Goal: Use online tool/utility: Utilize a website feature to perform a specific function

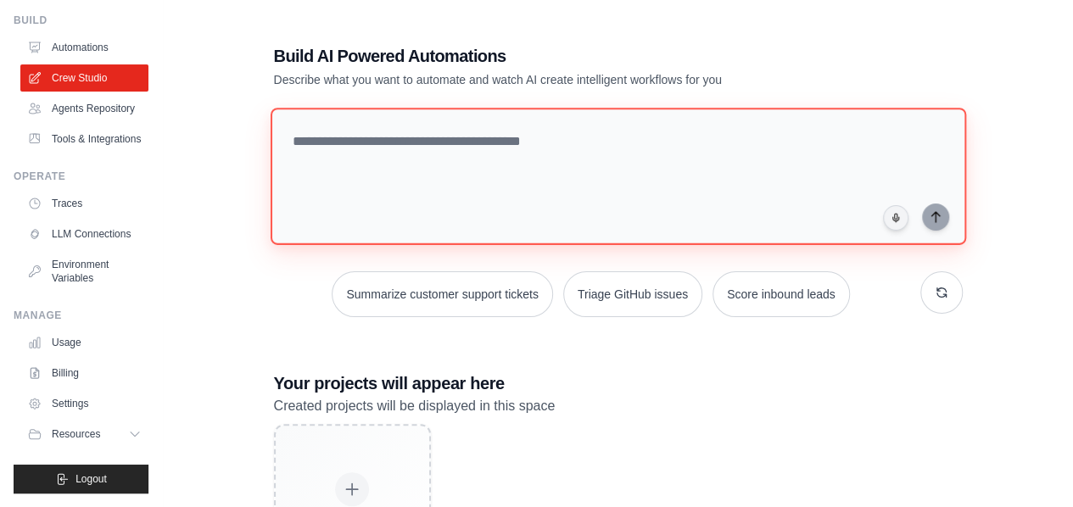
click at [321, 140] on textarea at bounding box center [618, 176] width 696 height 137
paste textarea "**********"
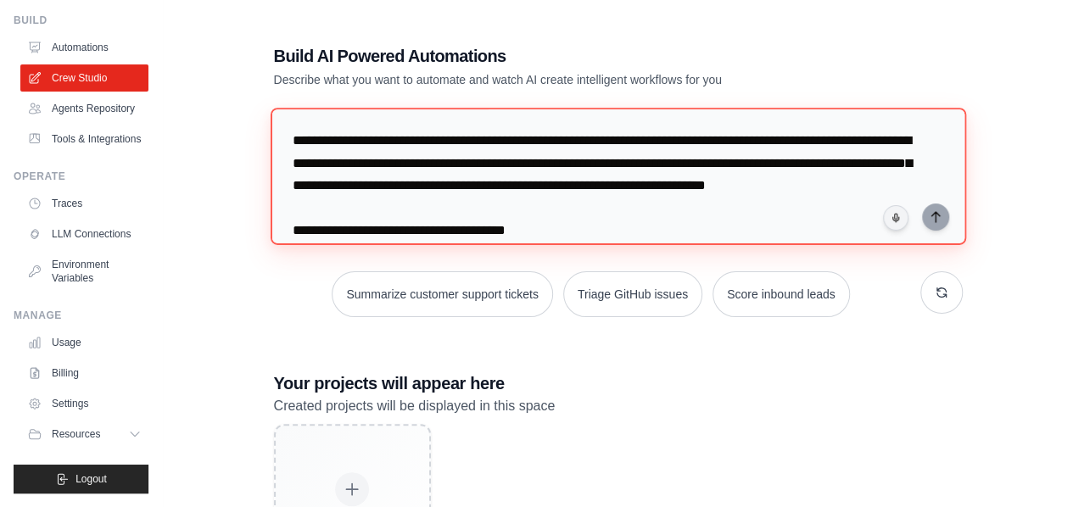
scroll to position [6878, 0]
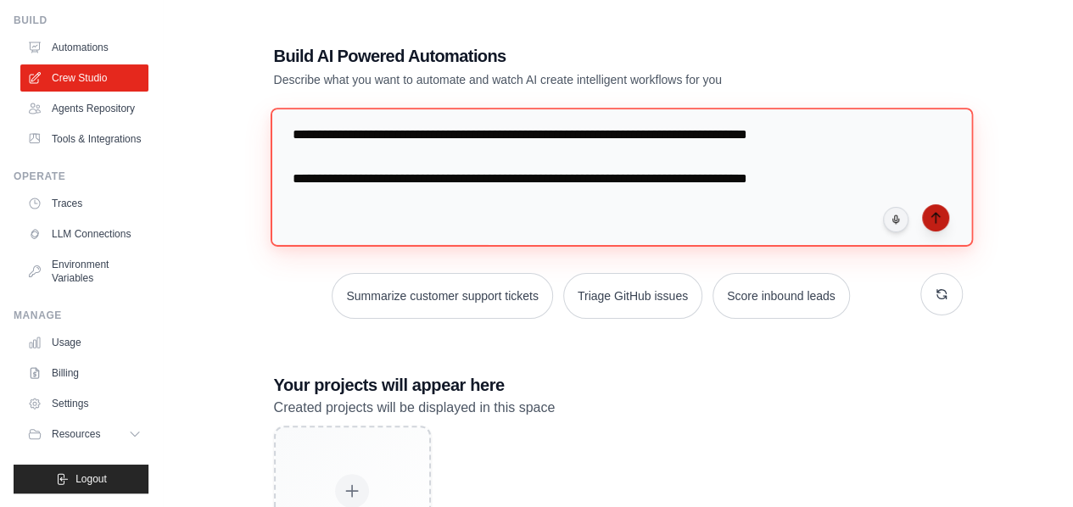
type textarea "**********"
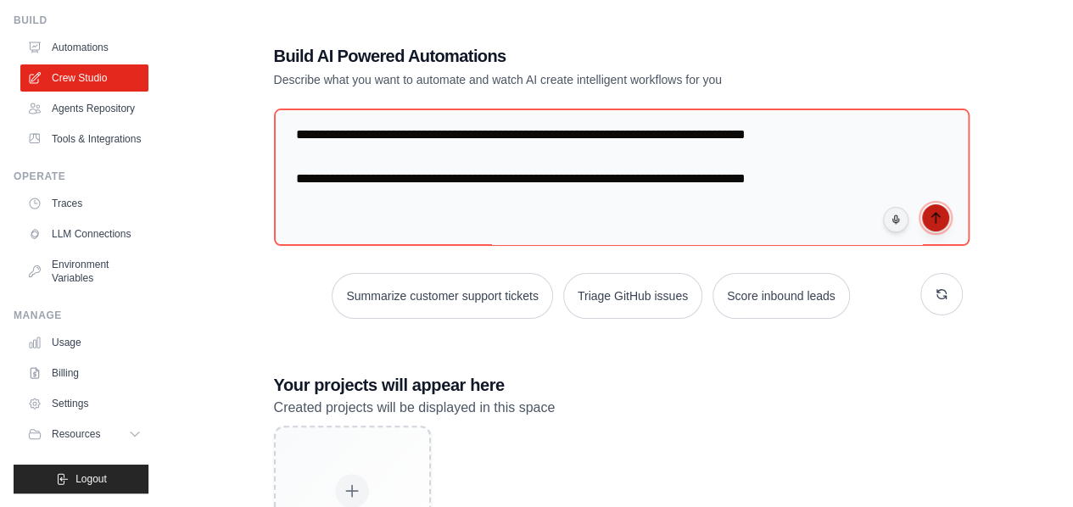
click at [929, 218] on icon "submit" at bounding box center [936, 218] width 14 height 14
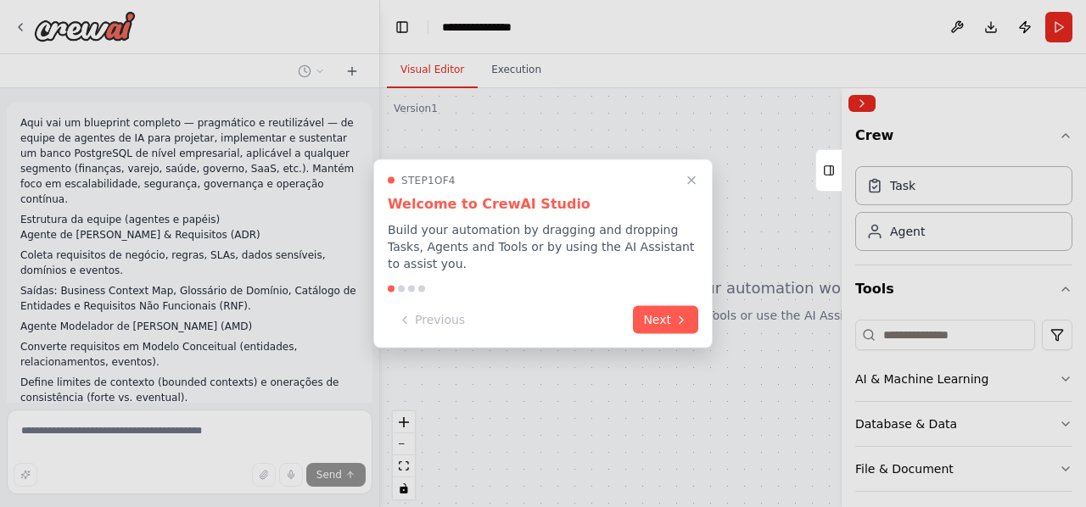
scroll to position [3489, 0]
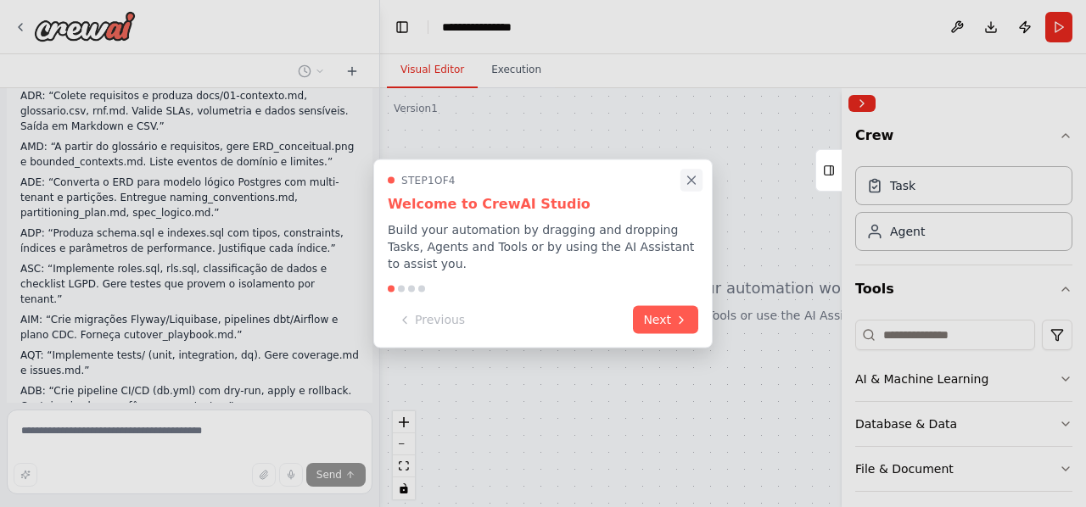
click at [692, 184] on icon "Close walkthrough" at bounding box center [692, 180] width 8 height 8
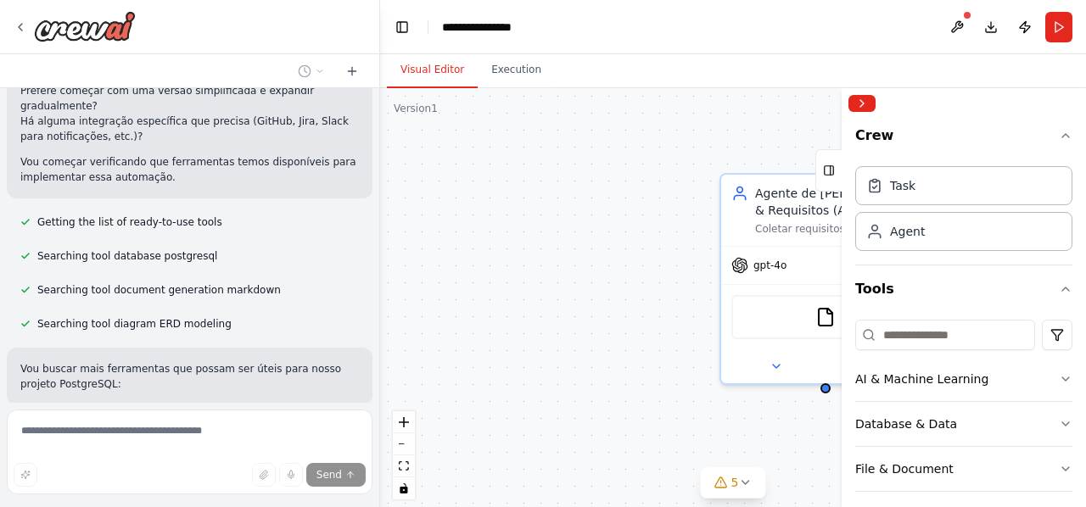
scroll to position [4298, 0]
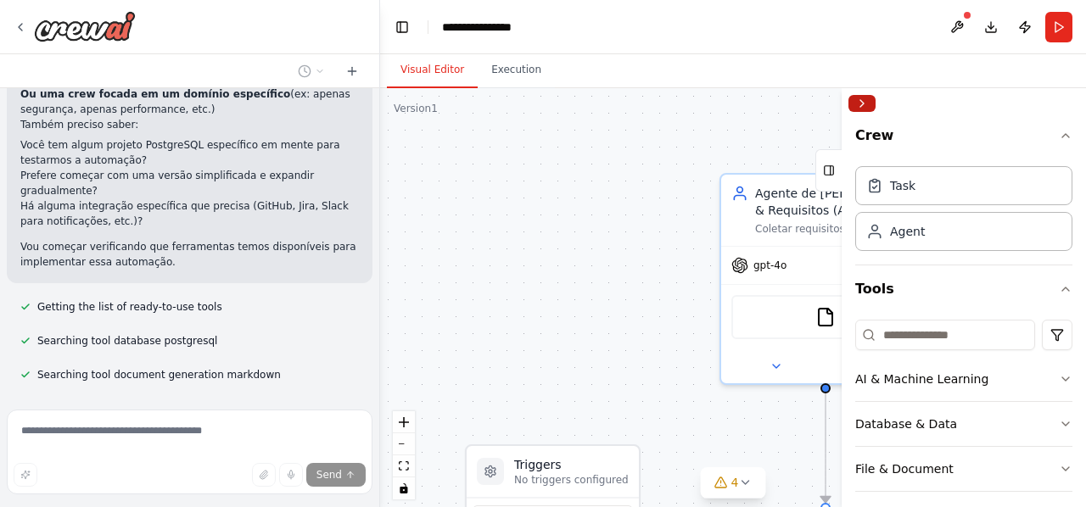
click at [869, 102] on button "Collapse right sidebar" at bounding box center [861, 103] width 27 height 17
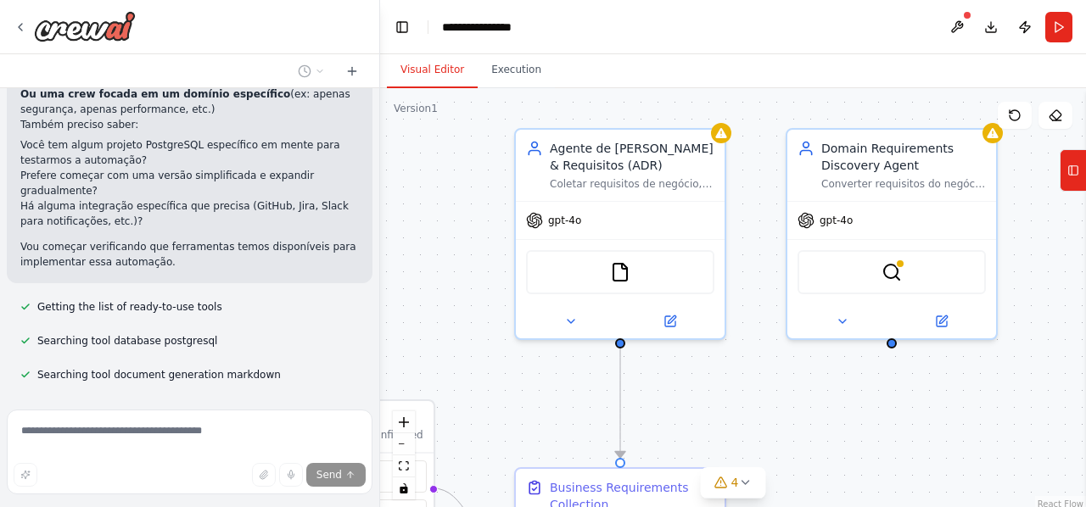
drag, startPoint x: 667, startPoint y: 137, endPoint x: 462, endPoint y: 92, distance: 210.2
click at [462, 92] on div ".deletable-edge-delete-btn { width: 20px; height: 20px; border: 0px solid #ffff…" at bounding box center [733, 300] width 706 height 424
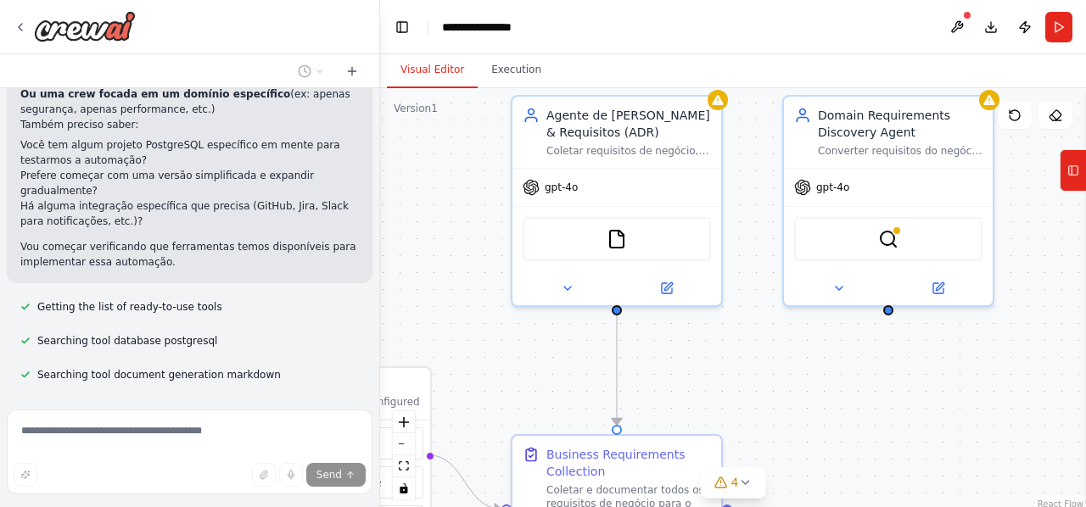
drag, startPoint x: 472, startPoint y: 195, endPoint x: 468, endPoint y: 162, distance: 33.3
click at [468, 162] on div ".deletable-edge-delete-btn { width: 20px; height: 20px; border: 0px solid #ffff…" at bounding box center [733, 300] width 706 height 424
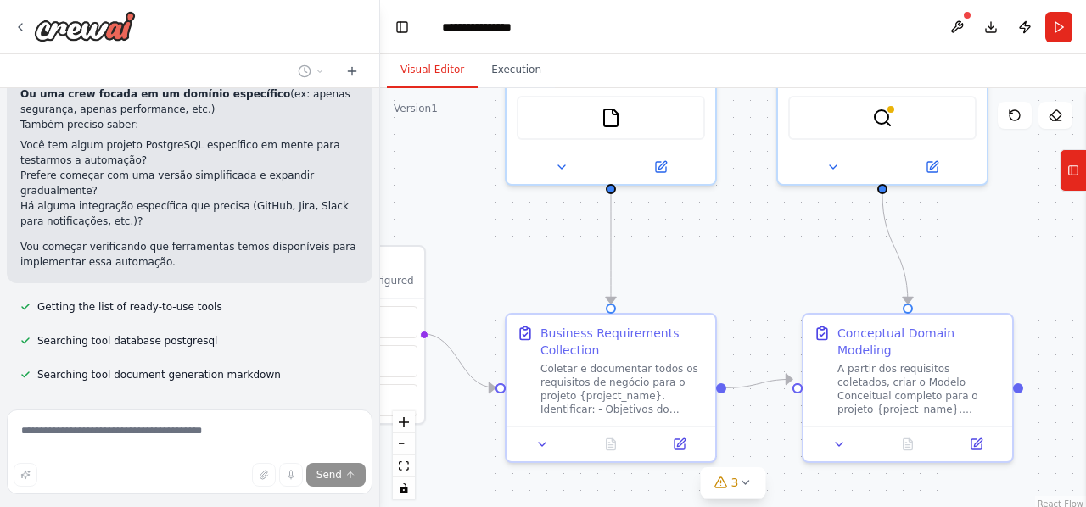
drag, startPoint x: 478, startPoint y: 244, endPoint x: 472, endPoint y: 122, distance: 121.5
click at [472, 122] on div ".deletable-edge-delete-btn { width: 20px; height: 20px; border: 0px solid #ffff…" at bounding box center [733, 300] width 706 height 424
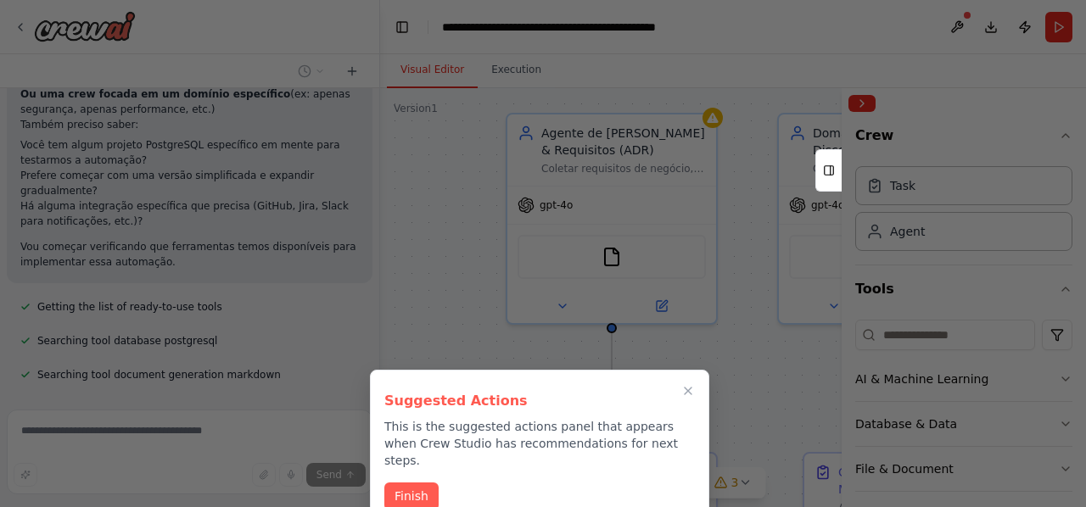
drag, startPoint x: 496, startPoint y: 208, endPoint x: 497, endPoint y: 334, distance: 126.4
click at [497, 347] on div "Aqui vai um blueprint completo — pragmático e reutilizável — de equipe de agent…" at bounding box center [543, 253] width 1086 height 507
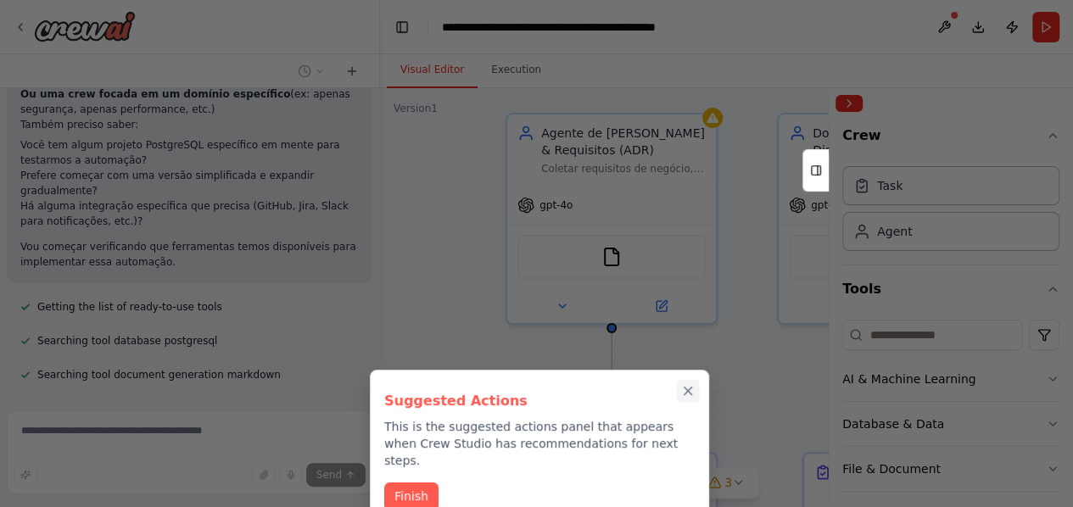
click at [693, 392] on icon "Close walkthrough" at bounding box center [687, 390] width 15 height 15
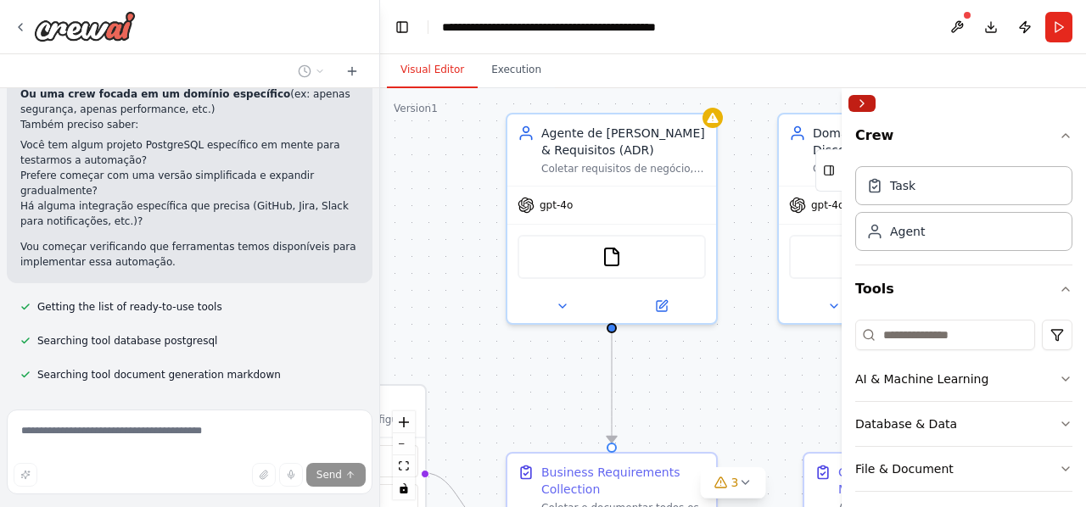
click at [873, 103] on button "Collapse right sidebar" at bounding box center [861, 103] width 27 height 17
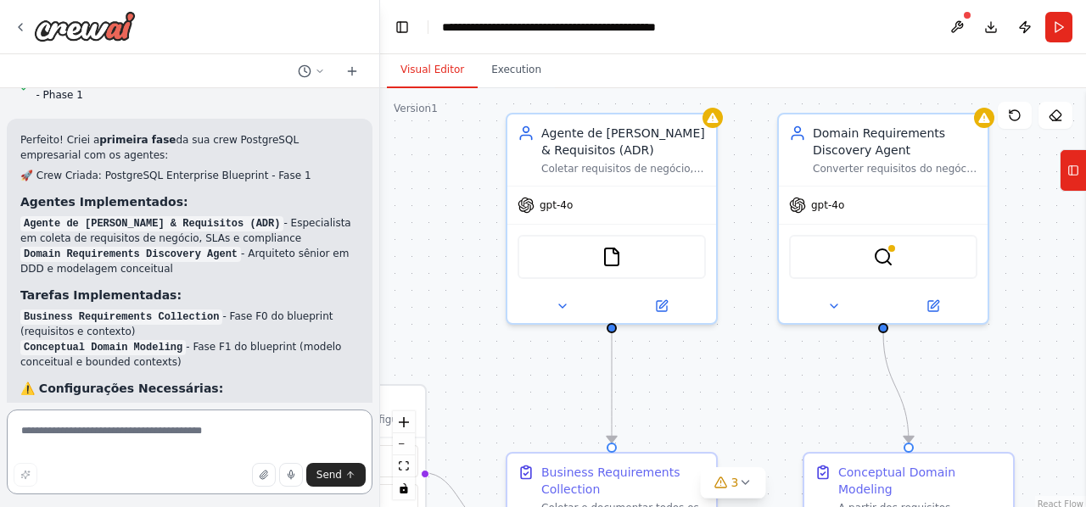
scroll to position [5685, 0]
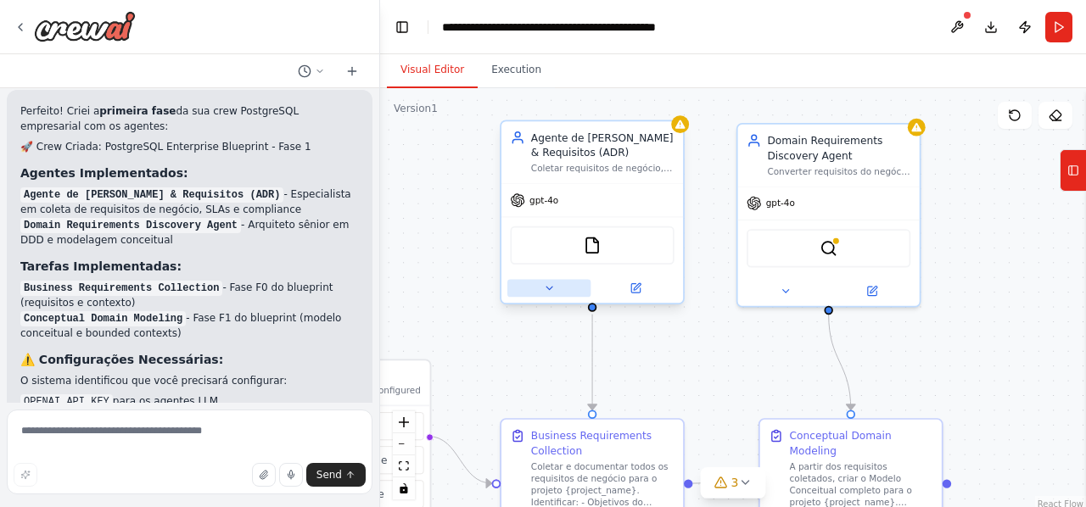
click at [550, 291] on icon at bounding box center [549, 289] width 12 height 12
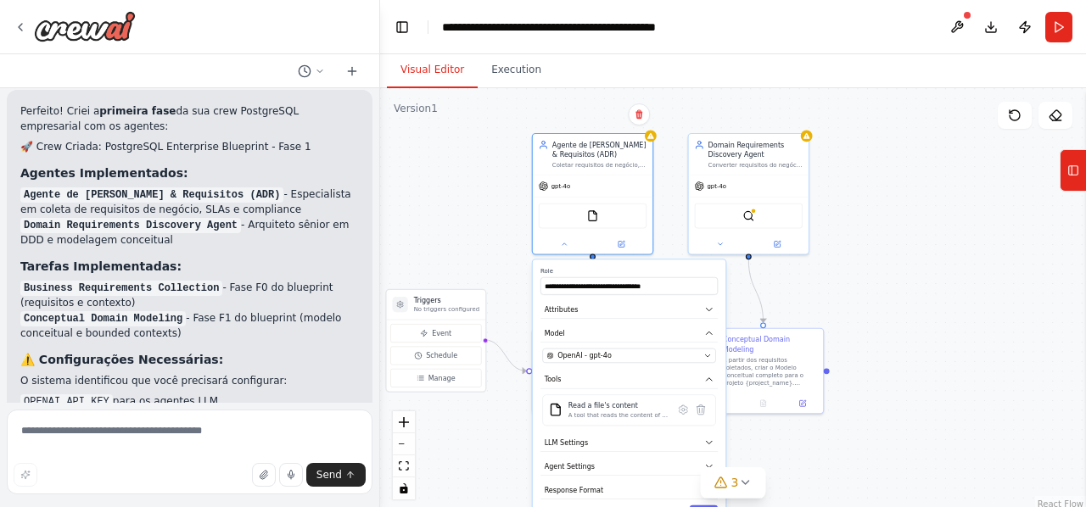
drag, startPoint x: 482, startPoint y: 204, endPoint x: 482, endPoint y: 119, distance: 85.7
click at [482, 120] on div ".deletable-edge-delete-btn { width: 20px; height: 20px; border: 0px solid #ffff…" at bounding box center [733, 300] width 706 height 424
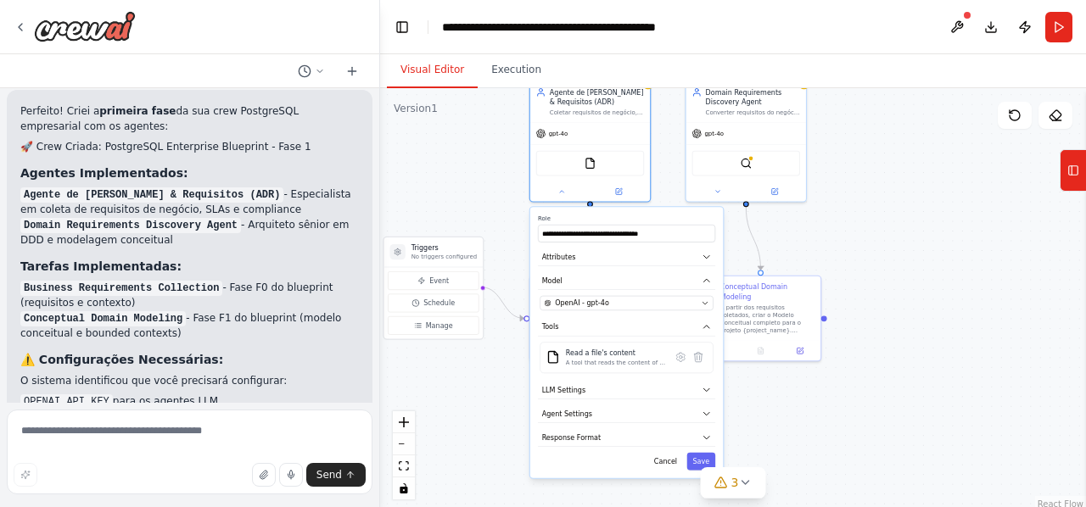
click at [479, 113] on div ".deletable-edge-delete-btn { width: 20px; height: 20px; border: 0px solid #ffff…" at bounding box center [733, 300] width 706 height 424
click at [910, 350] on div ".deletable-edge-delete-btn { width: 20px; height: 20px; border: 0px solid #ffff…" at bounding box center [733, 300] width 706 height 424
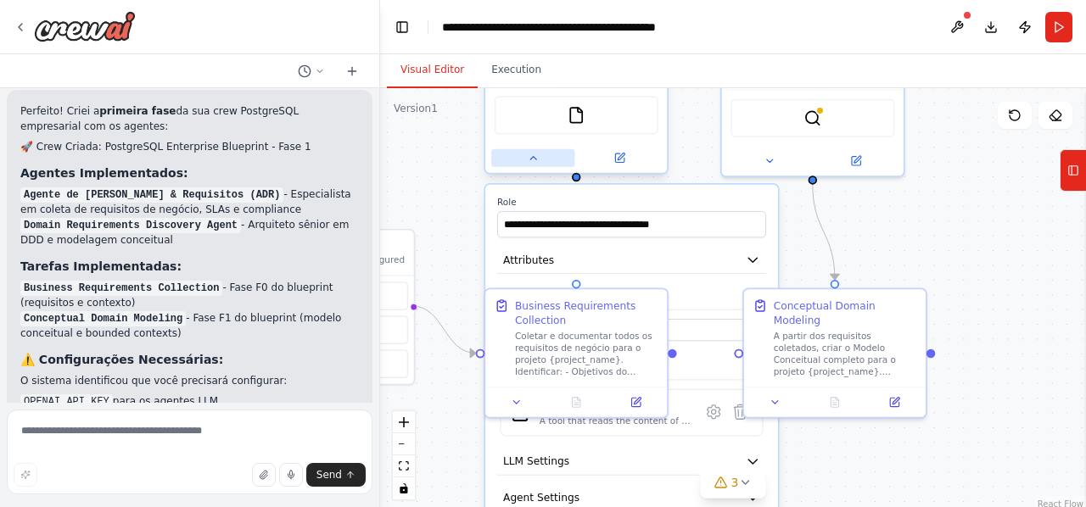
click at [533, 160] on icon at bounding box center [533, 158] width 12 height 12
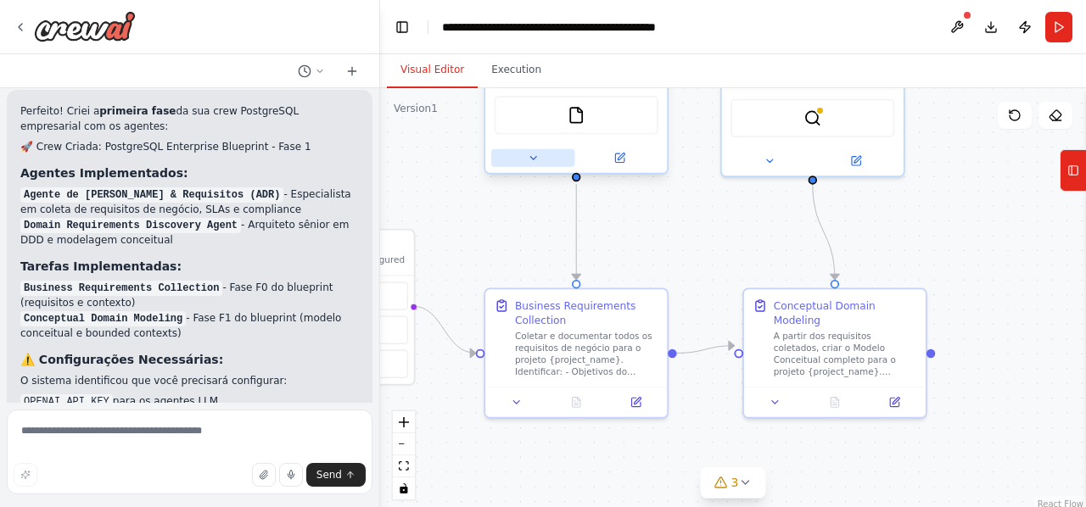
click at [533, 160] on icon at bounding box center [533, 158] width 12 height 12
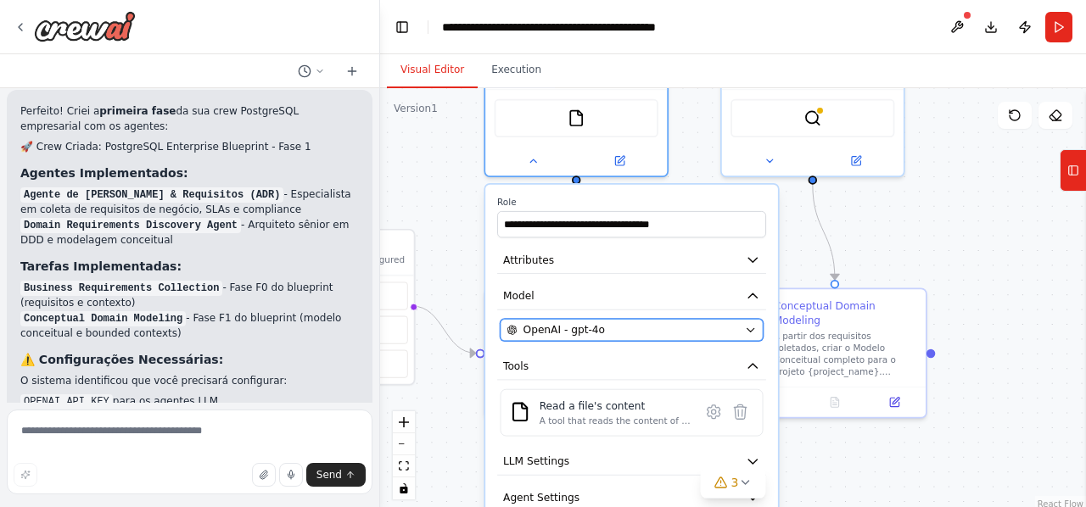
click at [746, 330] on icon "button" at bounding box center [751, 330] width 12 height 12
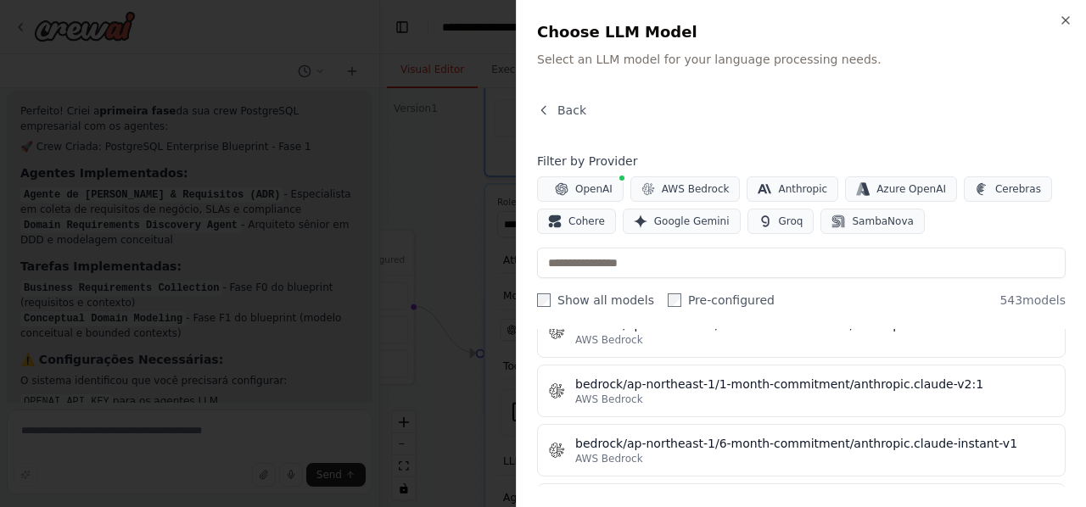
scroll to position [3139, 0]
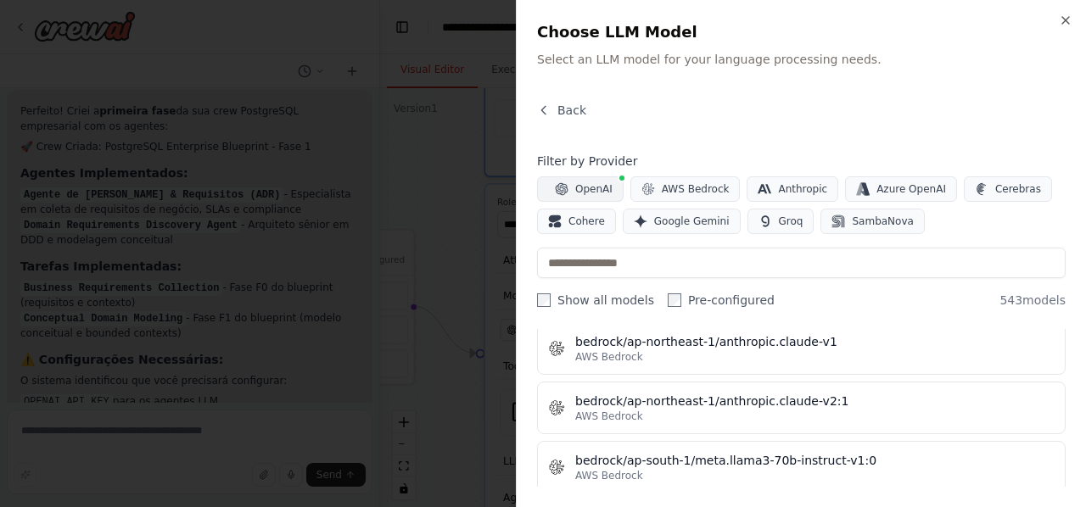
click at [590, 188] on span "OpenAI" at bounding box center [593, 189] width 37 height 14
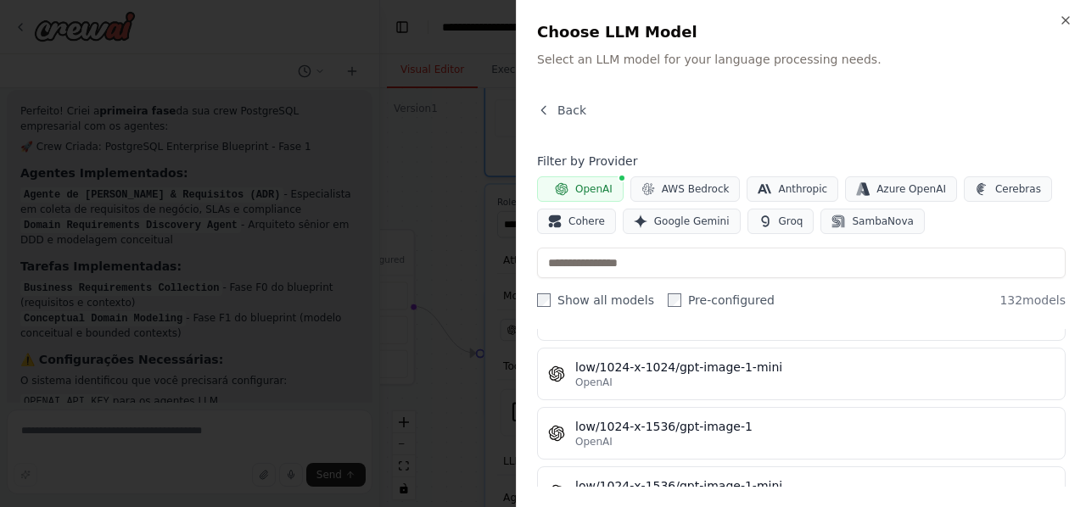
scroll to position [5515, 0]
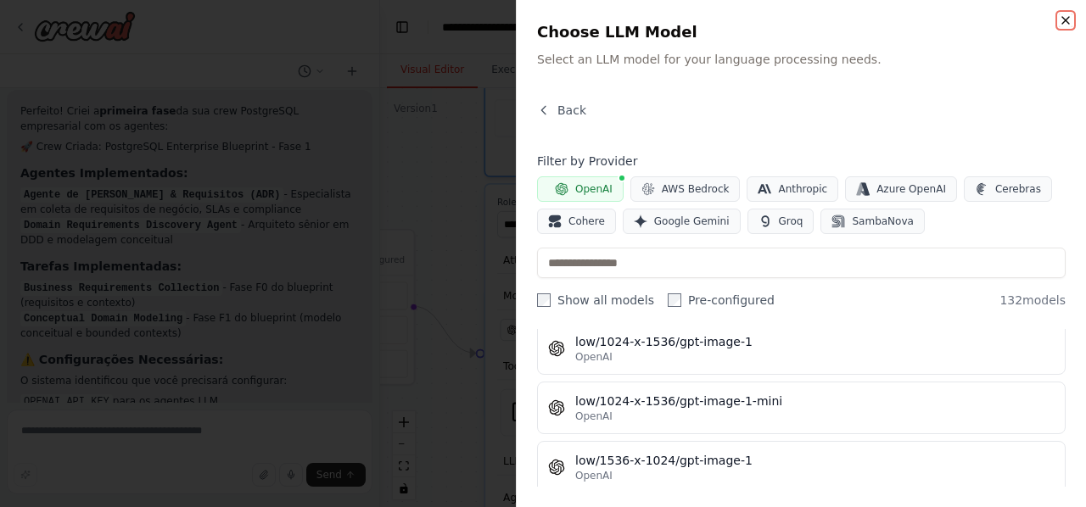
click at [1064, 20] on icon "button" at bounding box center [1066, 21] width 14 height 14
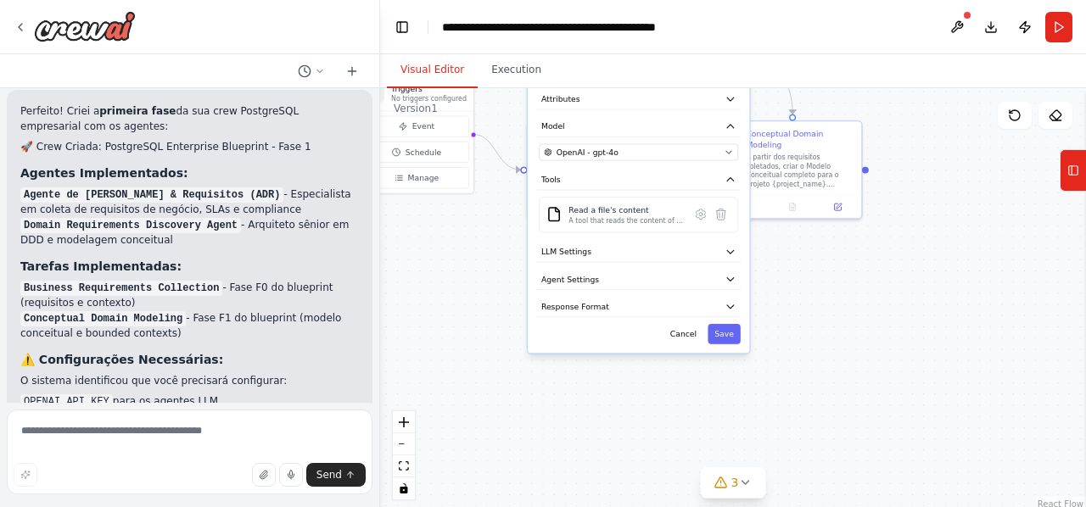
drag, startPoint x: 886, startPoint y: 440, endPoint x: 901, endPoint y: 275, distance: 166.2
click at [901, 275] on div ".deletable-edge-delete-btn { width: 20px; height: 20px; border: 0px solid #ffff…" at bounding box center [733, 300] width 706 height 424
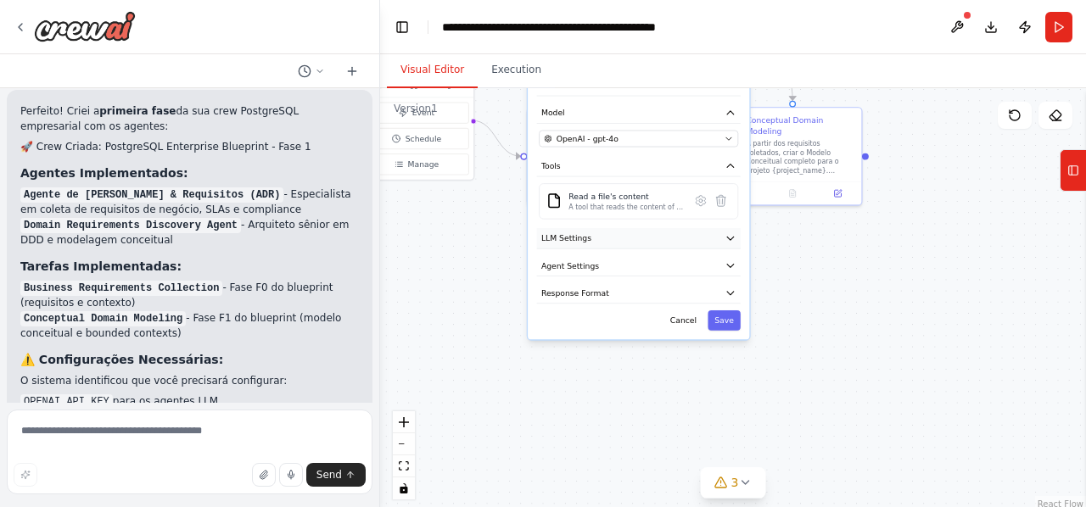
click at [728, 233] on icon "button" at bounding box center [730, 237] width 11 height 11
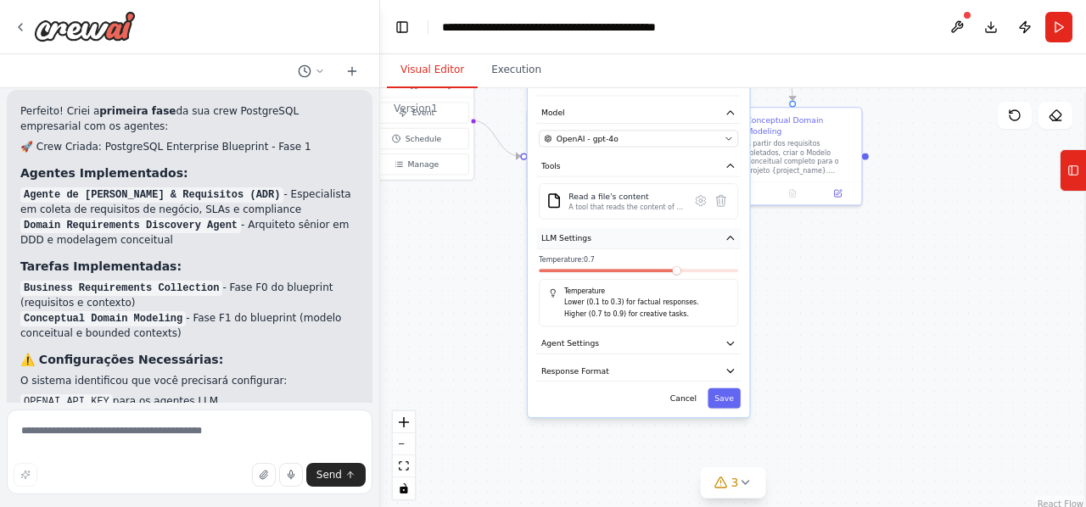
click at [728, 233] on icon "button" at bounding box center [730, 237] width 11 height 11
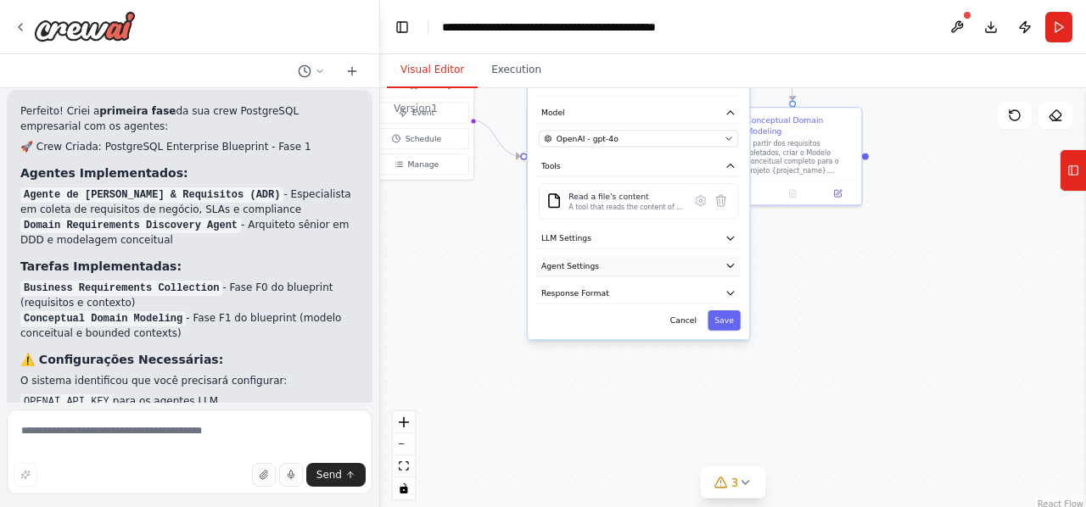
click at [732, 260] on icon "button" at bounding box center [730, 265] width 11 height 11
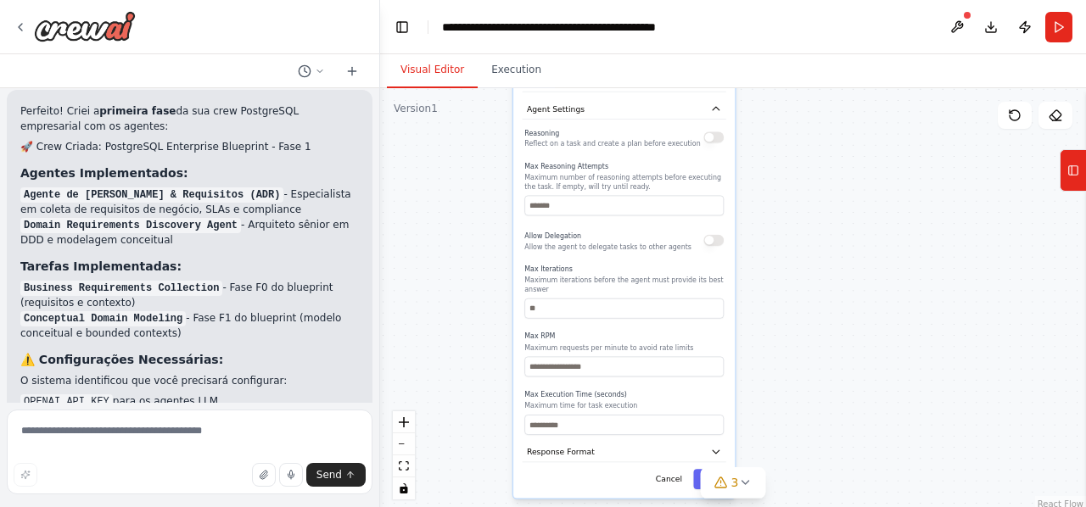
drag, startPoint x: 838, startPoint y: 356, endPoint x: 826, endPoint y: 208, distance: 149.0
click at [826, 208] on div ".deletable-edge-delete-btn { width: 20px; height: 20px; border: 0px solid #ffff…" at bounding box center [733, 300] width 706 height 424
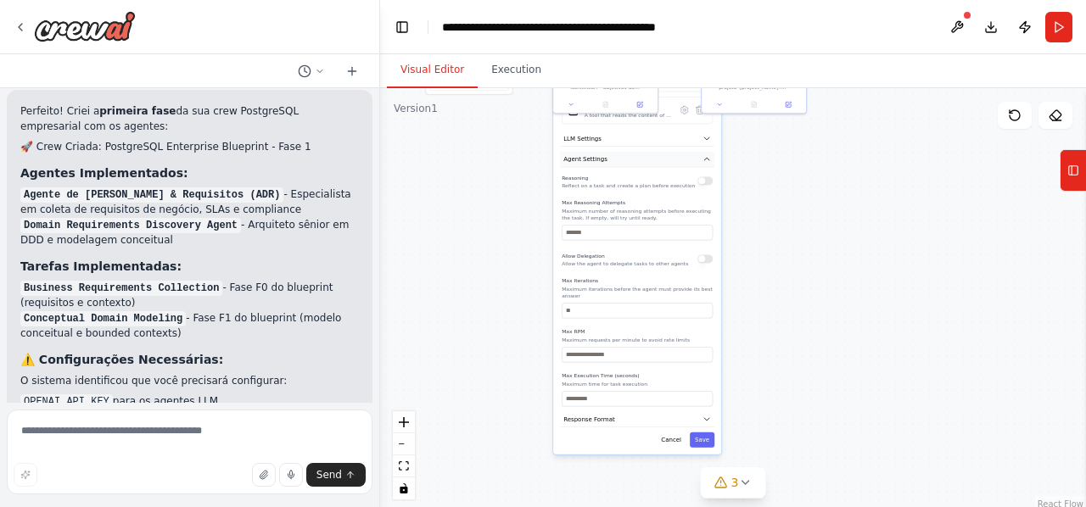
click at [707, 159] on icon "button" at bounding box center [707, 159] width 8 height 8
click at [709, 181] on icon "button" at bounding box center [707, 180] width 8 height 8
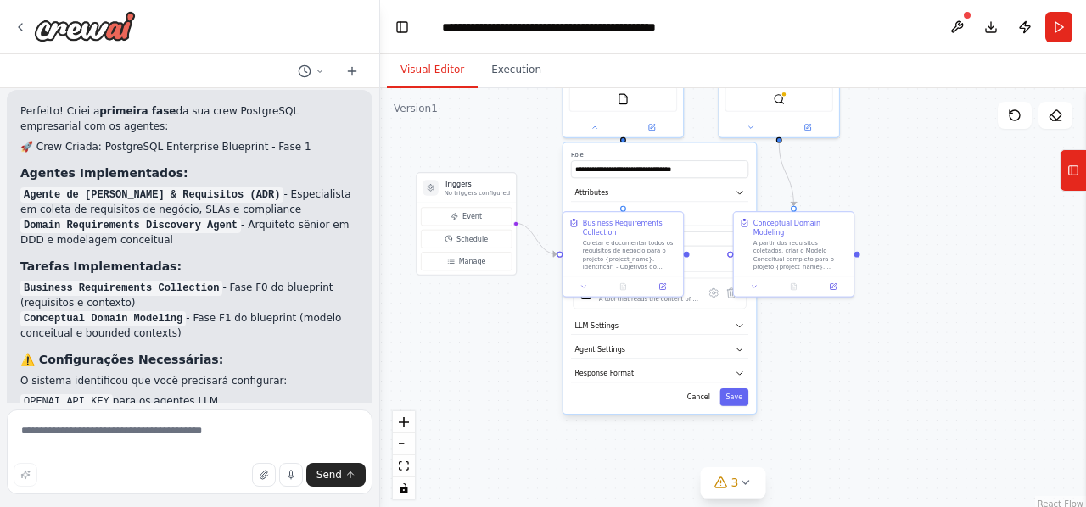
drag, startPoint x: 508, startPoint y: 181, endPoint x: 508, endPoint y: 434, distance: 252.8
click at [508, 434] on div ".deletable-edge-delete-btn { width: 20px; height: 20px; border: 0px solid #ffff…" at bounding box center [733, 300] width 706 height 424
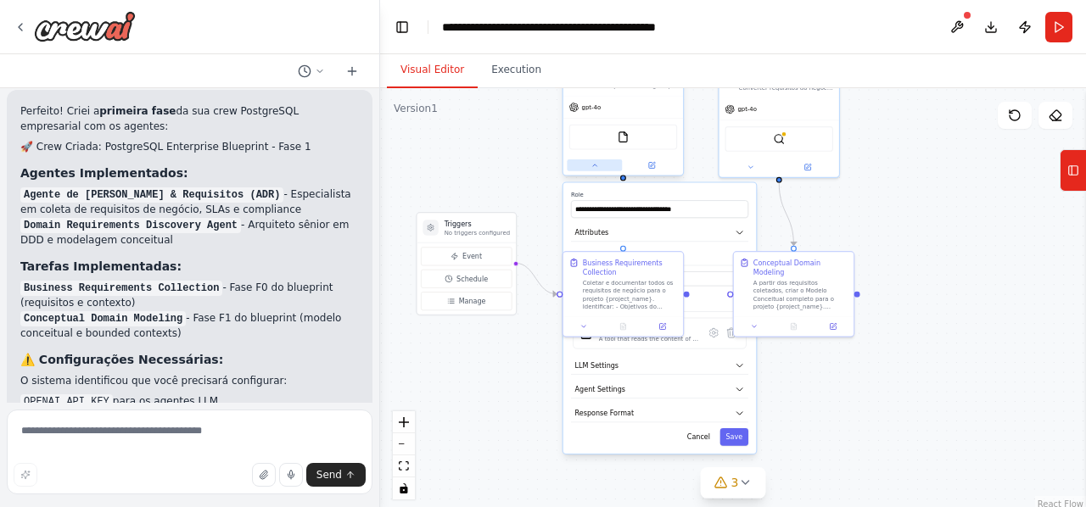
click at [602, 165] on button at bounding box center [594, 166] width 55 height 12
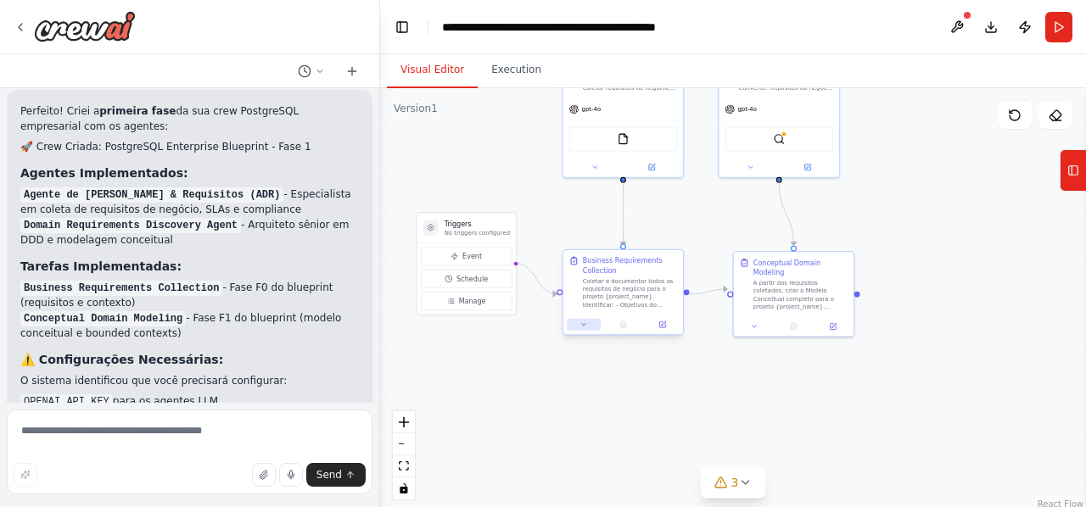
click at [587, 325] on icon at bounding box center [584, 325] width 8 height 8
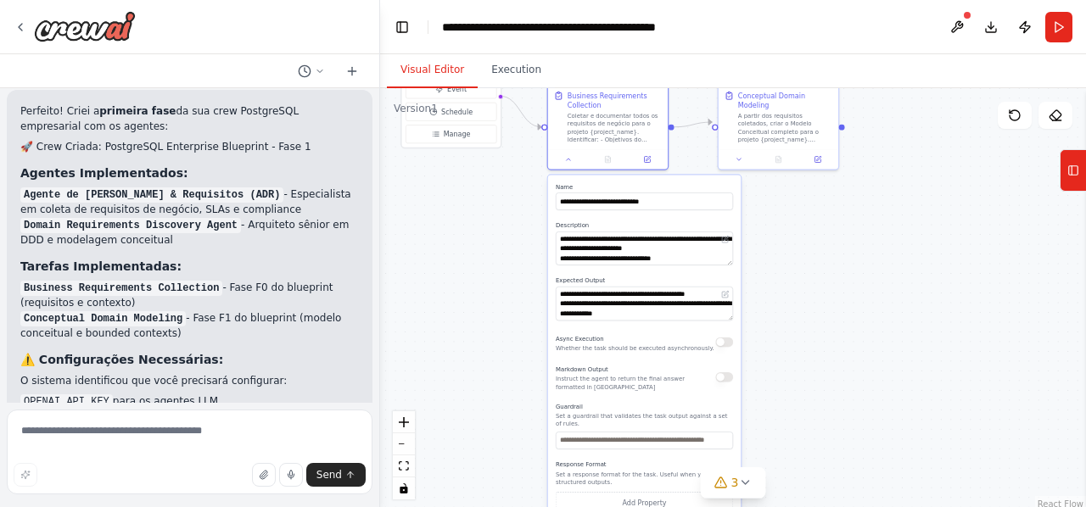
drag, startPoint x: 825, startPoint y: 395, endPoint x: 813, endPoint y: 253, distance: 142.2
click at [813, 253] on div ".deletable-edge-delete-btn { width: 20px; height: 20px; border: 0px solid #ffff…" at bounding box center [733, 300] width 706 height 424
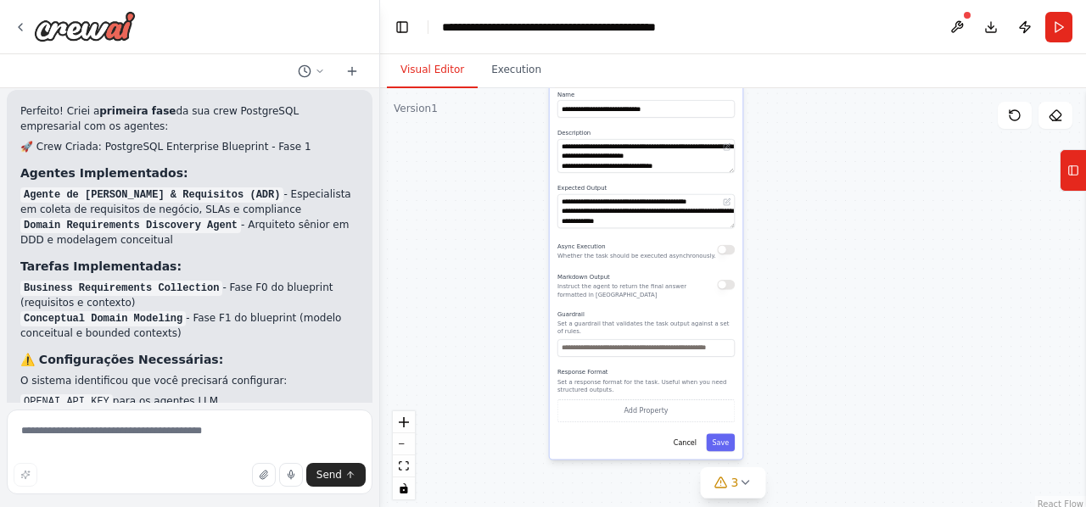
drag, startPoint x: 816, startPoint y: 286, endPoint x: 818, endPoint y: 208, distance: 78.1
click at [818, 208] on div ".deletable-edge-delete-btn { width: 20px; height: 20px; border: 0px solid #ffff…" at bounding box center [733, 300] width 706 height 424
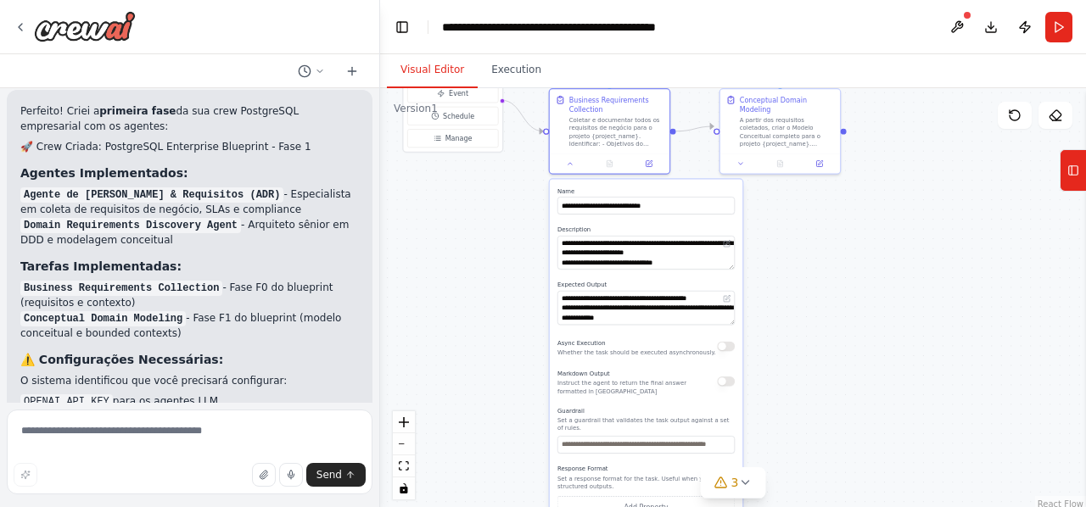
drag, startPoint x: 818, startPoint y: 244, endPoint x: 815, endPoint y: 376, distance: 131.5
click at [815, 376] on div ".deletable-edge-delete-btn { width: 20px; height: 20px; border: 0px solid #ffff…" at bounding box center [733, 300] width 706 height 424
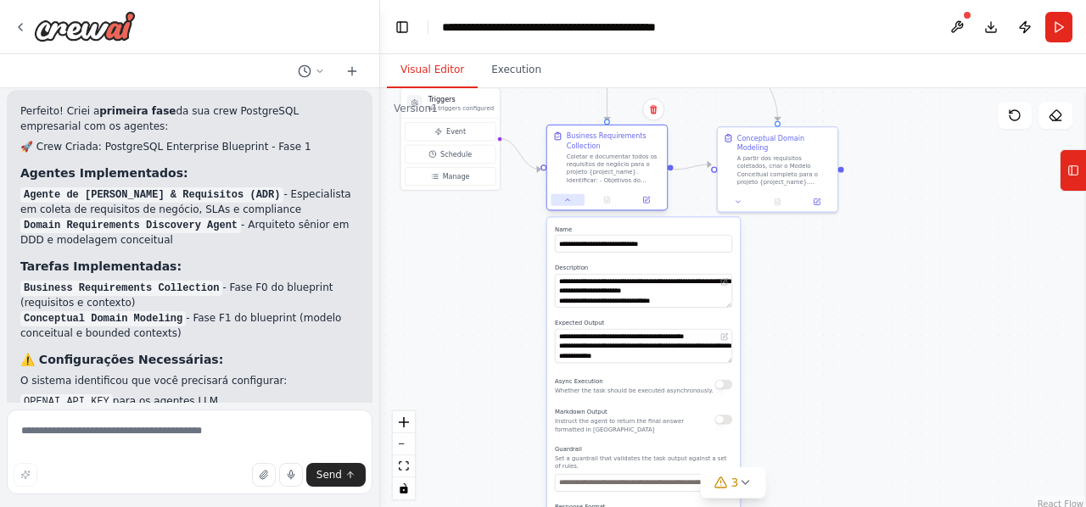
click at [571, 204] on button at bounding box center [567, 200] width 33 height 12
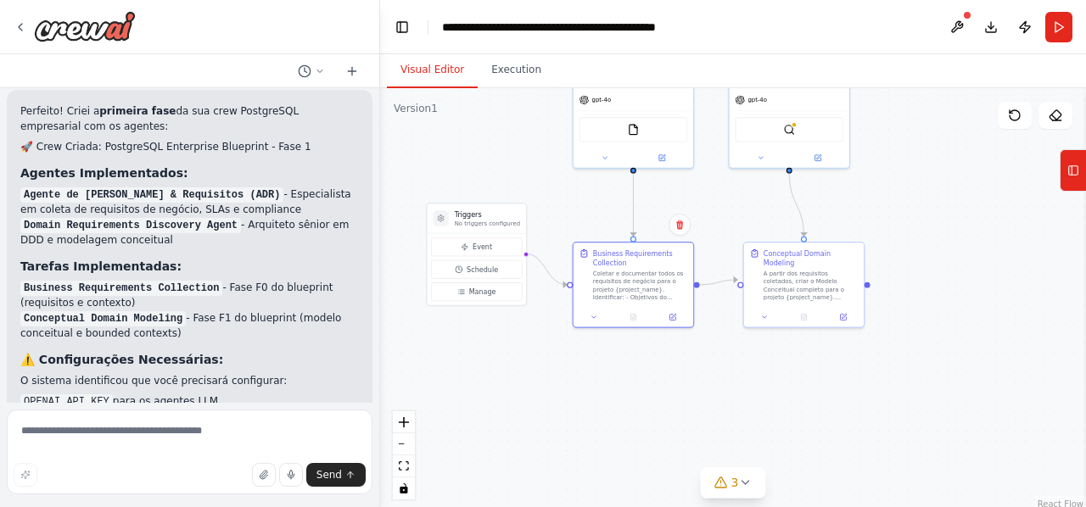
drag, startPoint x: 481, startPoint y: 254, endPoint x: 507, endPoint y: 369, distance: 118.3
click at [507, 369] on div ".deletable-edge-delete-btn { width: 20px; height: 20px; border: 0px solid #ffff…" at bounding box center [733, 300] width 706 height 424
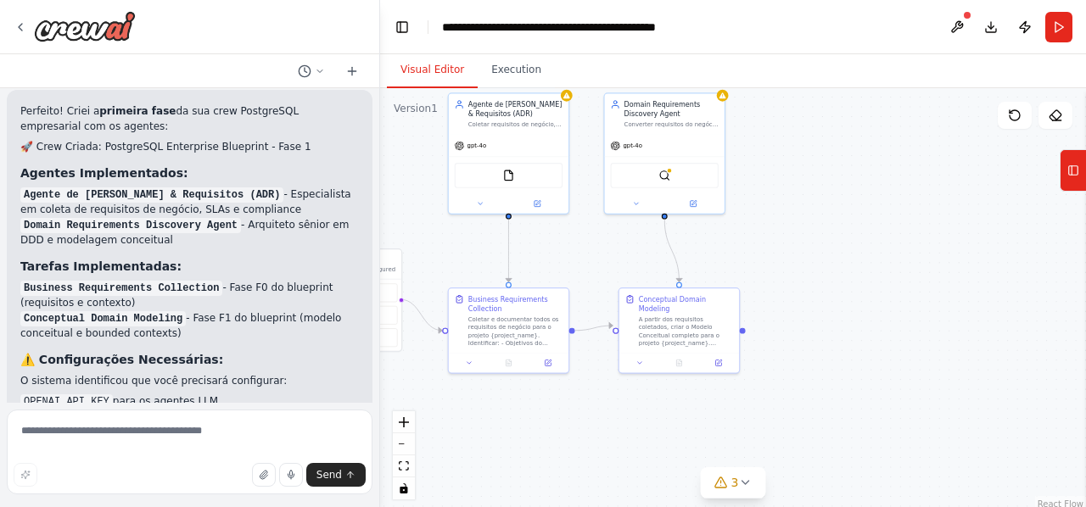
drag, startPoint x: 658, startPoint y: 388, endPoint x: 534, endPoint y: 434, distance: 132.9
click at [534, 434] on div ".deletable-edge-delete-btn { width: 20px; height: 20px; border: 0px solid #ffff…" at bounding box center [733, 300] width 706 height 424
click at [643, 357] on icon at bounding box center [640, 361] width 8 height 8
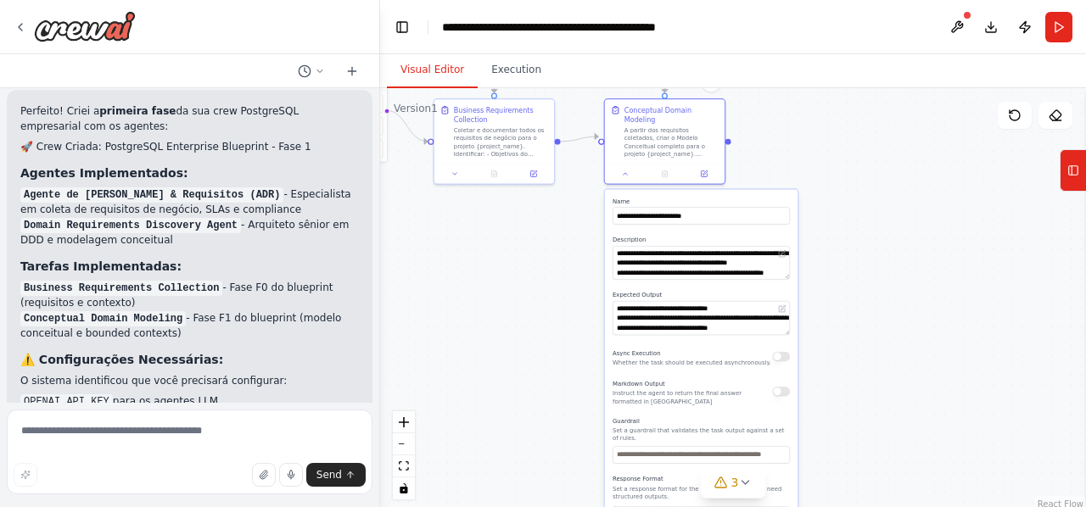
drag, startPoint x: 899, startPoint y: 405, endPoint x: 884, endPoint y: 216, distance: 189.8
click at [884, 216] on div ".deletable-edge-delete-btn { width: 20px; height: 20px; border: 0px solid #ffff…" at bounding box center [733, 300] width 706 height 424
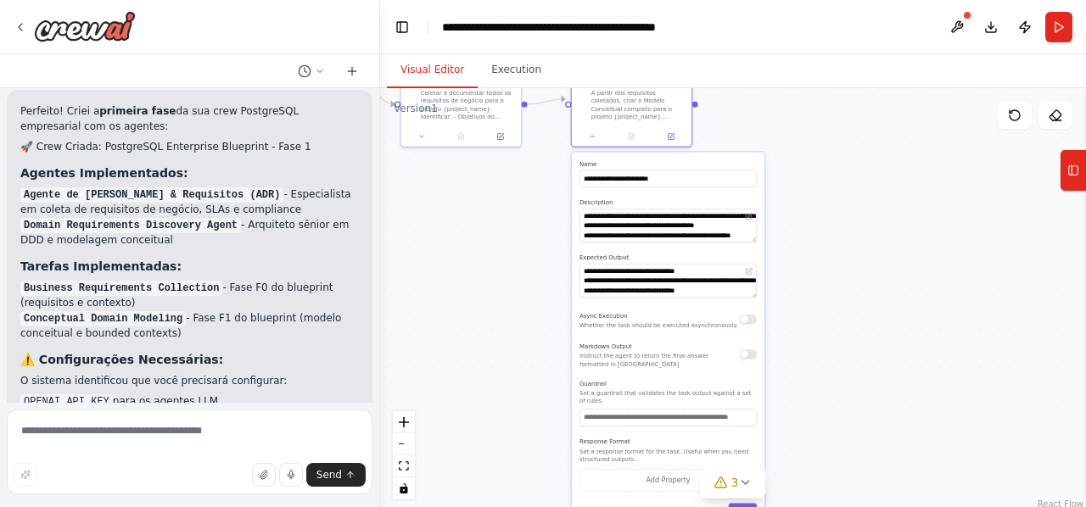
drag, startPoint x: 888, startPoint y: 333, endPoint x: 854, endPoint y: 296, distance: 50.5
click at [854, 296] on div ".deletable-edge-delete-btn { width: 20px; height: 20px; border: 0px solid #ffff…" at bounding box center [733, 300] width 706 height 424
click at [592, 134] on icon at bounding box center [593, 135] width 4 height 2
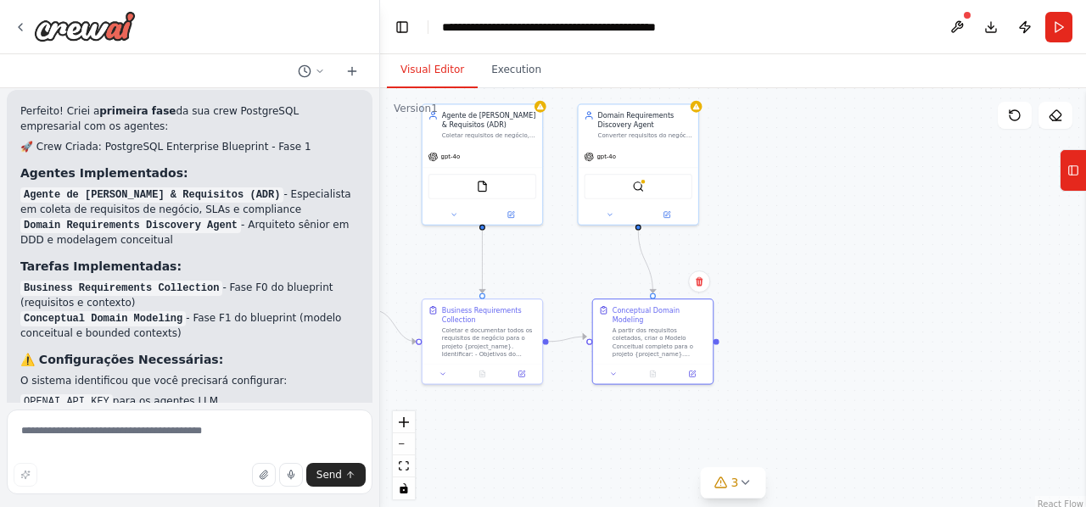
drag, startPoint x: 816, startPoint y: 153, endPoint x: 843, endPoint y: 412, distance: 261.0
click at [843, 412] on div ".deletable-edge-delete-btn { width: 20px; height: 20px; border: 0px solid #ffff…" at bounding box center [733, 300] width 706 height 424
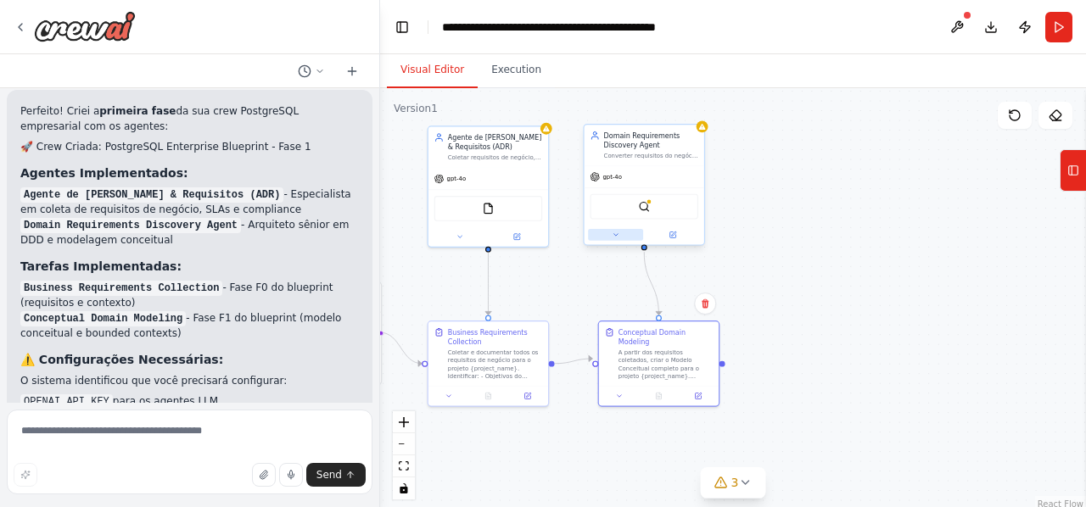
click at [616, 237] on icon at bounding box center [616, 235] width 8 height 8
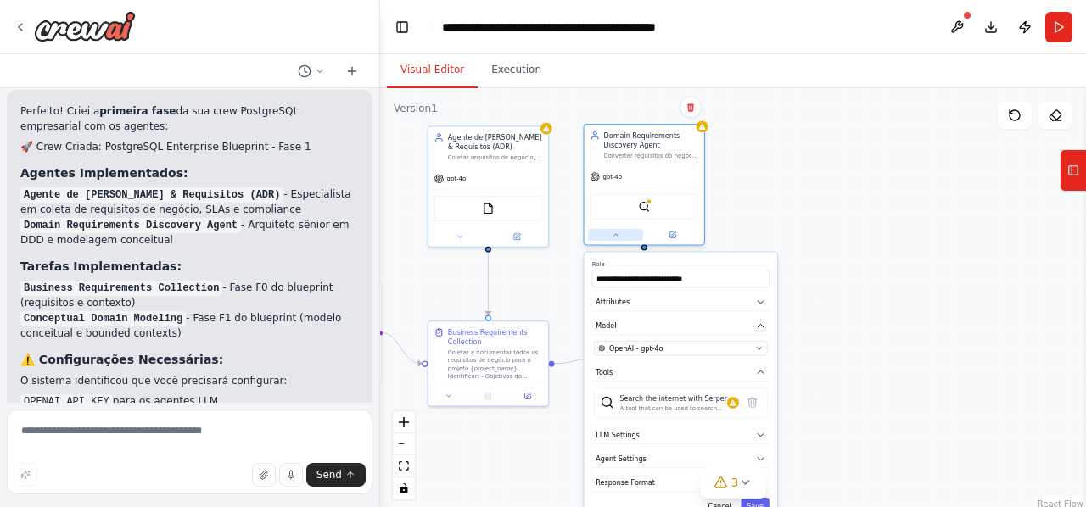
click at [616, 237] on icon at bounding box center [616, 235] width 8 height 8
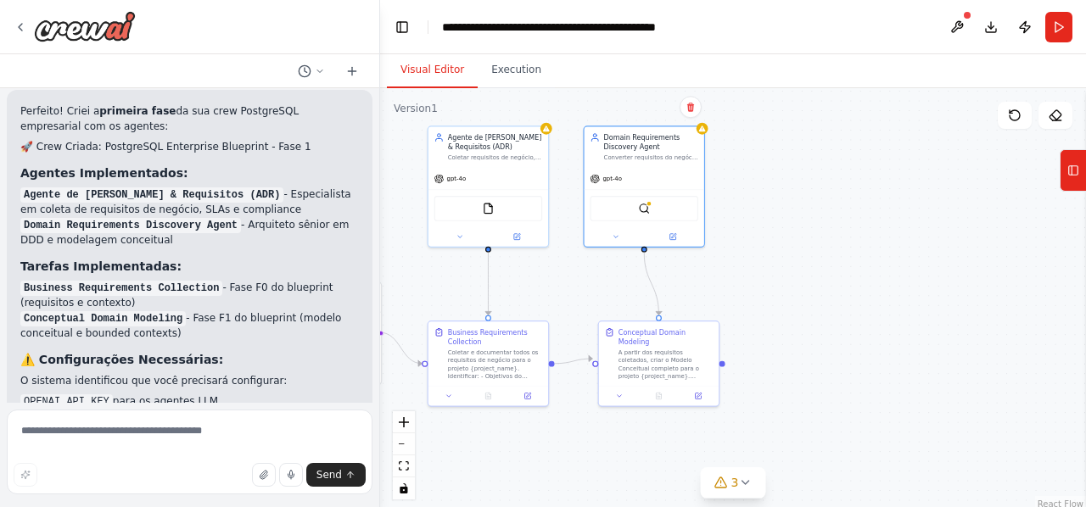
drag, startPoint x: 123, startPoint y: 120, endPoint x: 270, endPoint y: 143, distance: 148.6
click at [270, 450] on ol "Teste a automação para validar as duas primeiras fases Após validação, posso ex…" at bounding box center [189, 480] width 339 height 61
copy li "expandir para as Fases F2-F3 (Arquitetura de Dados + Design Físico + Segurança)"
click at [110, 438] on textarea at bounding box center [190, 452] width 366 height 85
paste textarea "**********"
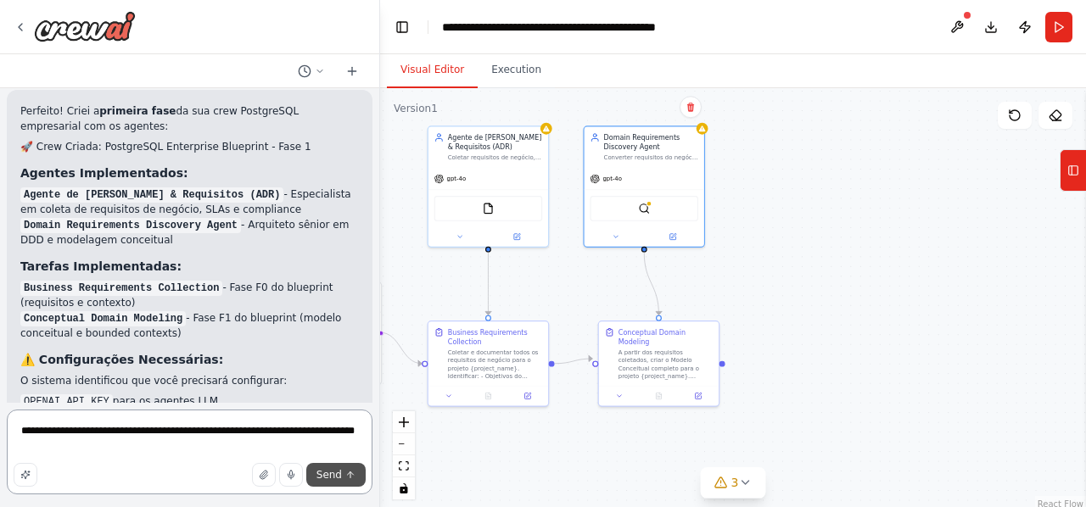
type textarea "**********"
click at [352, 478] on icon "submit" at bounding box center [350, 475] width 10 height 10
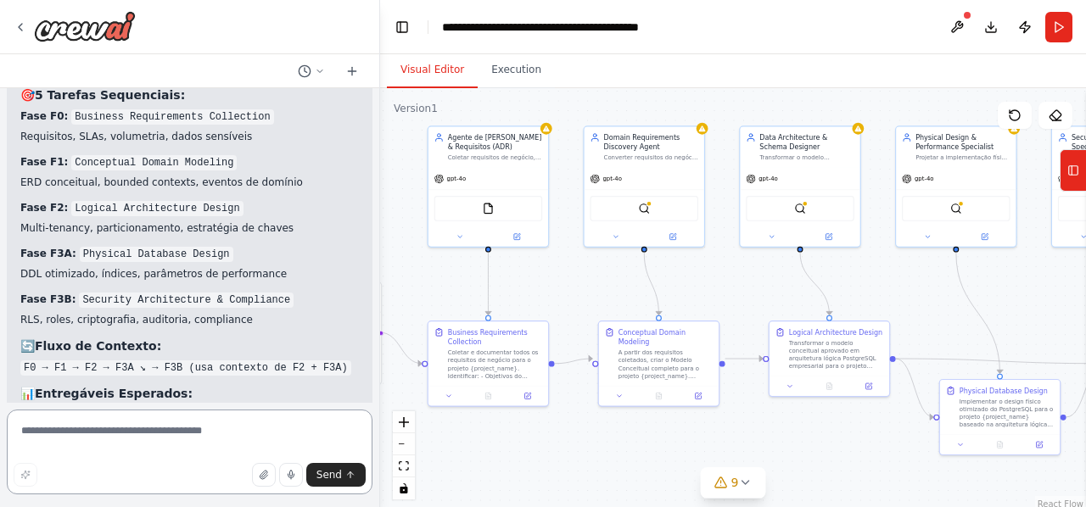
scroll to position [7149, 0]
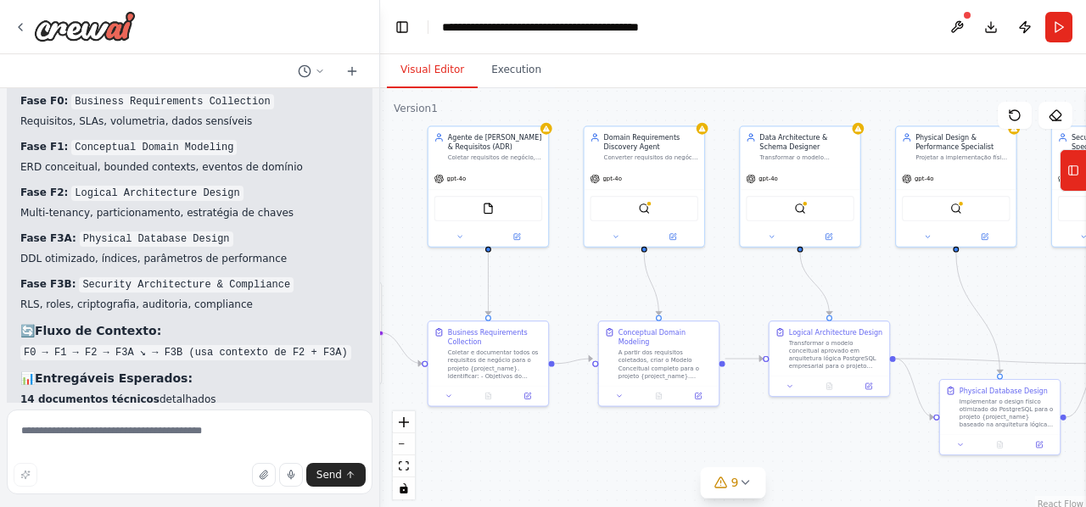
drag, startPoint x: 21, startPoint y: 316, endPoint x: 311, endPoint y: 328, distance: 290.4
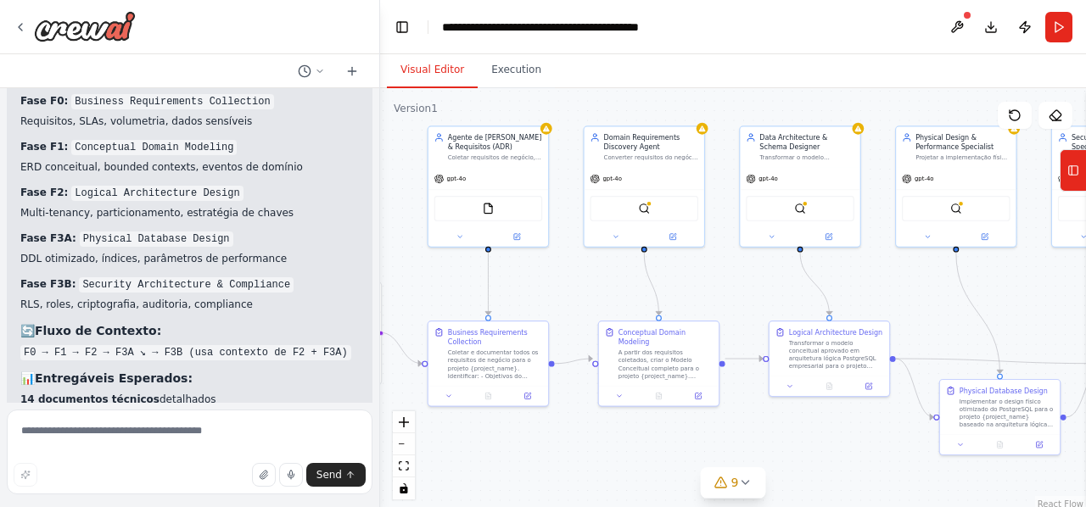
copy p "I have some suggestions to help you move forward with your automation."
click at [93, 439] on textarea at bounding box center [190, 452] width 366 height 85
paste textarea "**********"
click at [24, 429] on textarea "**********" at bounding box center [190, 452] width 366 height 85
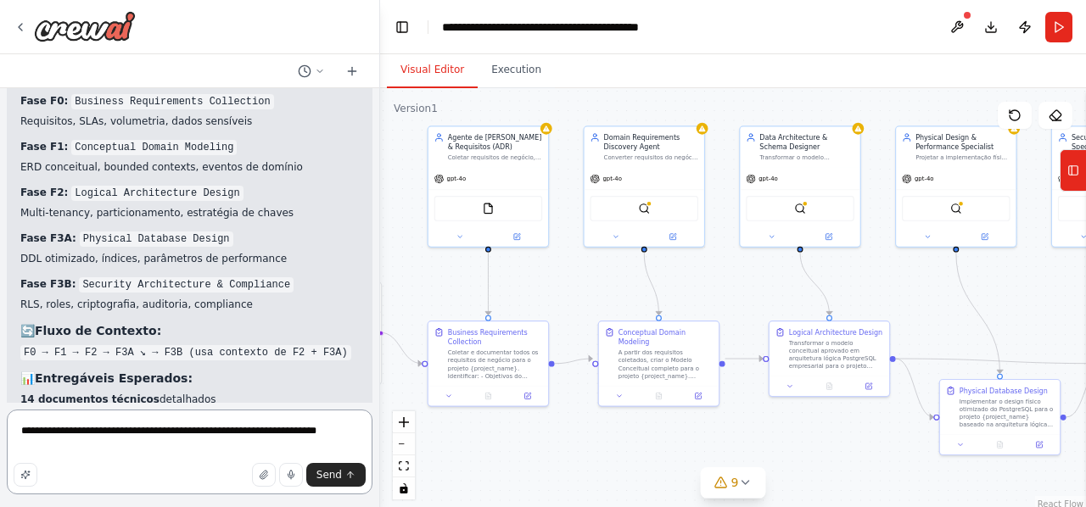
click at [53, 435] on textarea "**********" at bounding box center [190, 452] width 366 height 85
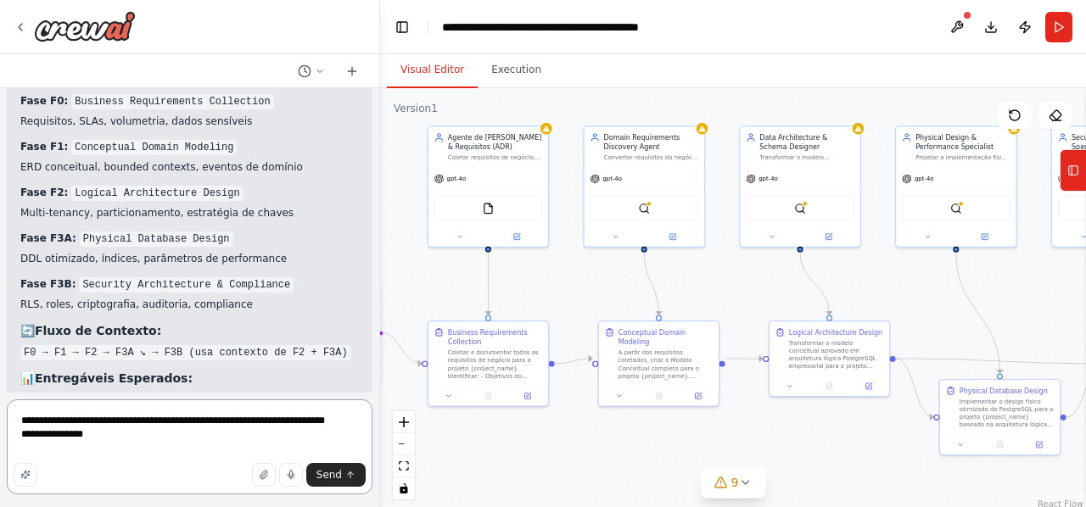
type textarea "**********"
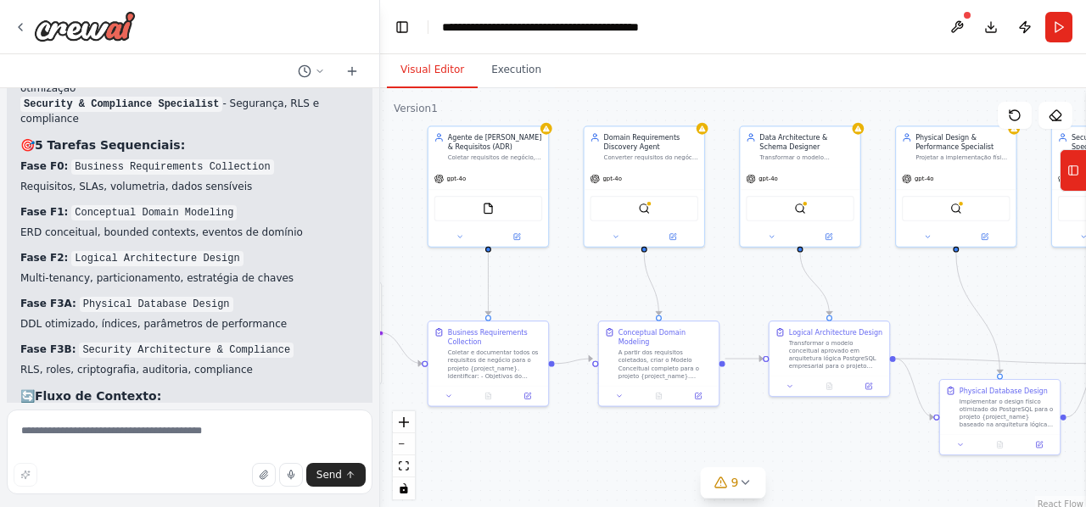
scroll to position [7176, 0]
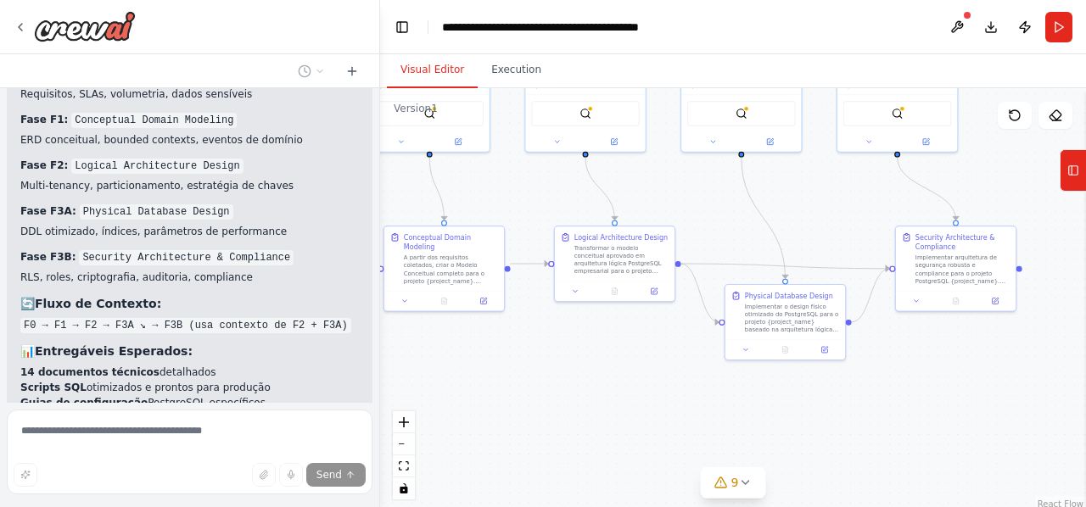
drag, startPoint x: 801, startPoint y: 439, endPoint x: 586, endPoint y: 344, distance: 234.8
click at [586, 344] on div ".deletable-edge-delete-btn { width: 20px; height: 20px; border: 0px solid #ffff…" at bounding box center [733, 300] width 706 height 424
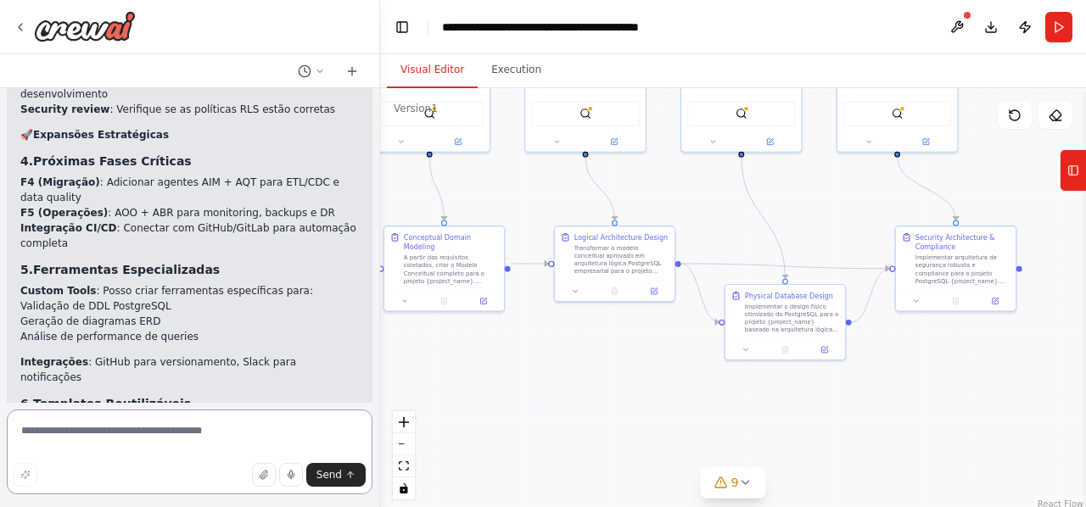
scroll to position [8300, 0]
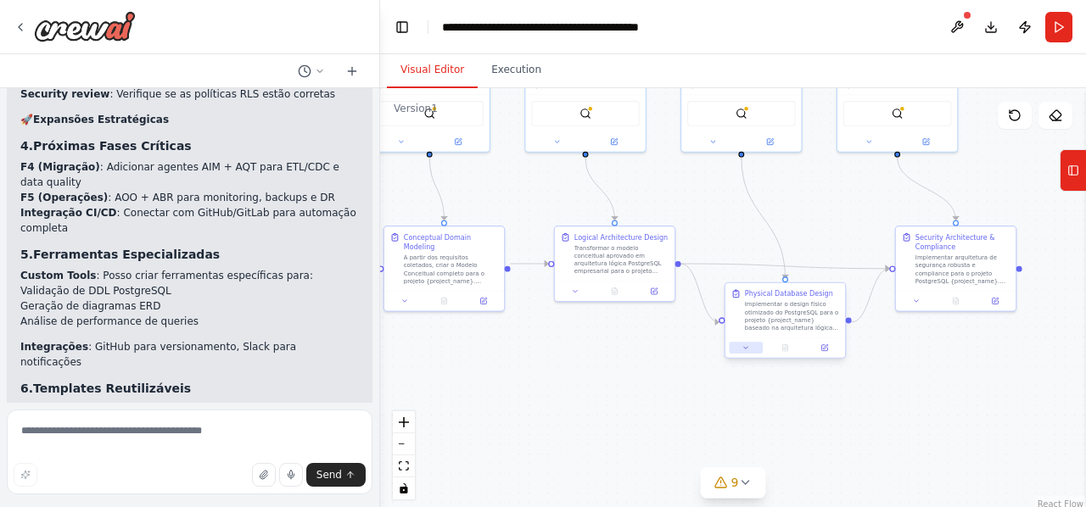
click at [747, 350] on icon at bounding box center [746, 348] width 8 height 8
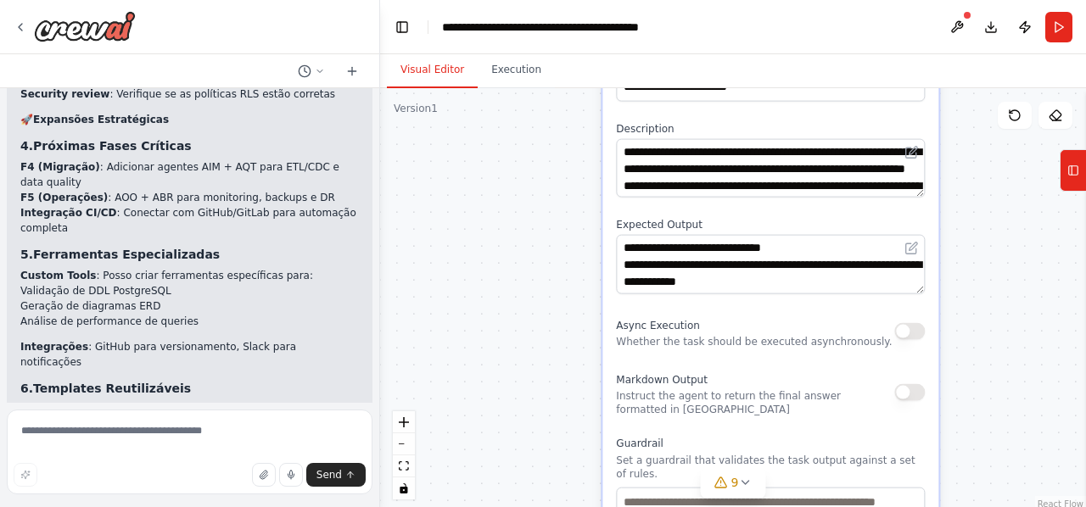
drag, startPoint x: 672, startPoint y: 445, endPoint x: 520, endPoint y: 125, distance: 354.1
click at [520, 125] on div ".deletable-edge-delete-btn { width: 20px; height: 20px; border: 0px solid #ffff…" at bounding box center [733, 300] width 706 height 424
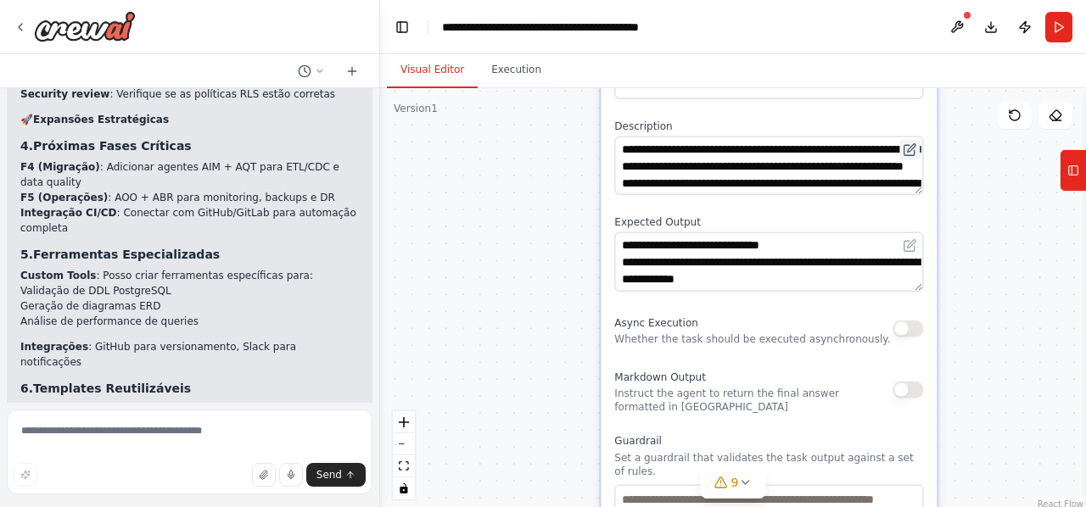
click at [911, 149] on icon at bounding box center [910, 150] width 14 height 14
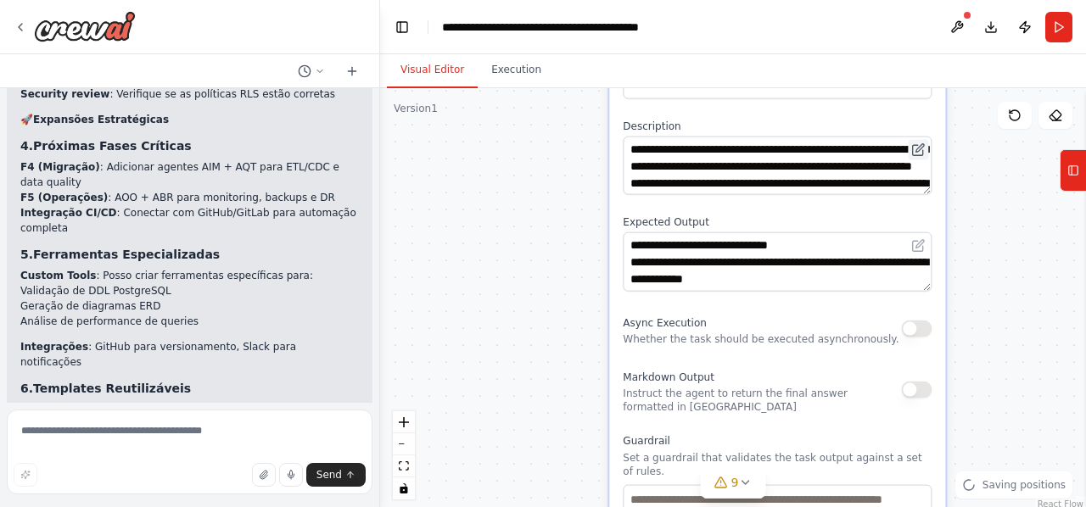
click at [916, 148] on icon at bounding box center [918, 150] width 10 height 10
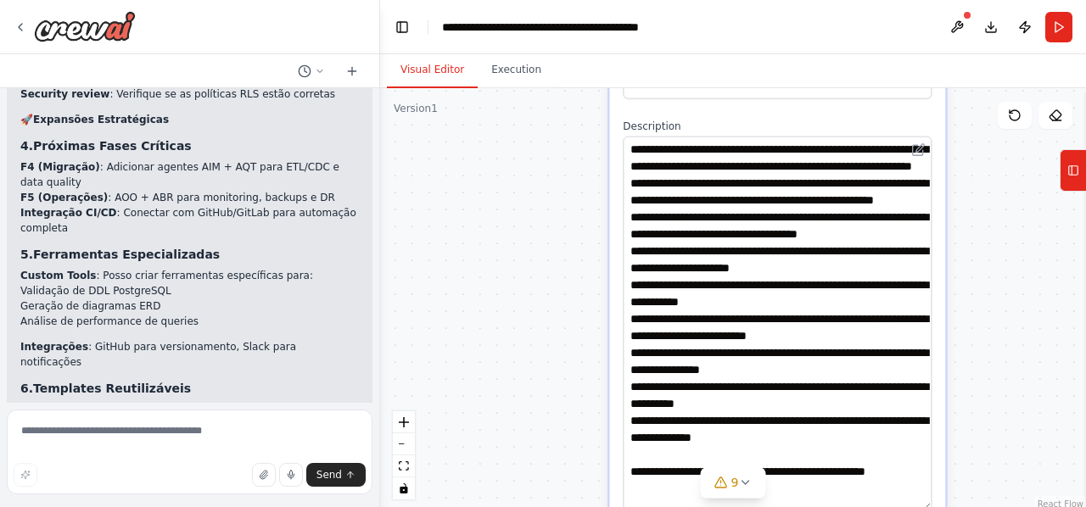
drag, startPoint x: 928, startPoint y: 191, endPoint x: 943, endPoint y: 507, distance: 316.8
click at [943, 507] on html "Aqui vai um blueprint completo — pragmático e reutilizável — de equipe de agent…" at bounding box center [543, 253] width 1086 height 507
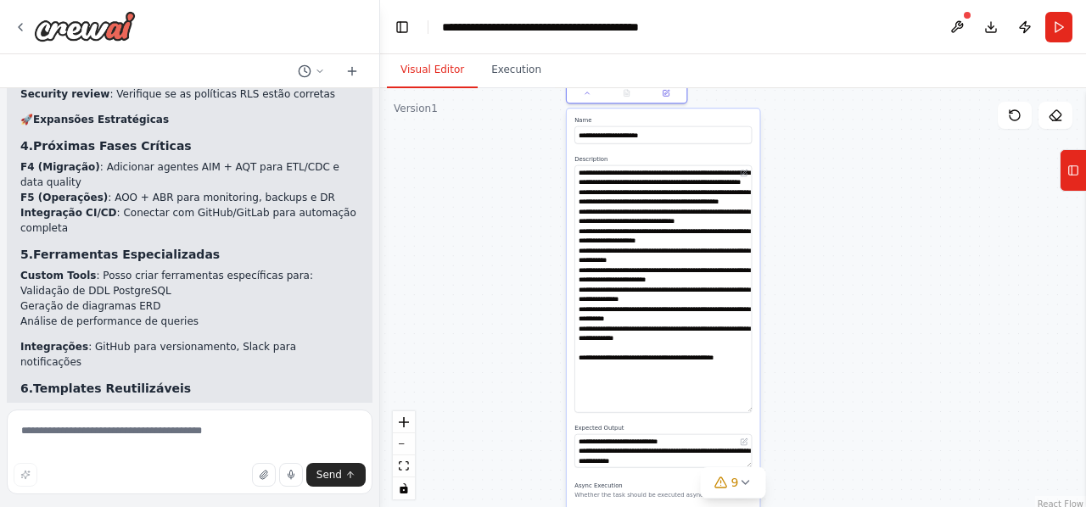
drag, startPoint x: 749, startPoint y: 378, endPoint x: 750, endPoint y: 408, distance: 30.6
click at [750, 408] on textarea "**********" at bounding box center [662, 289] width 177 height 248
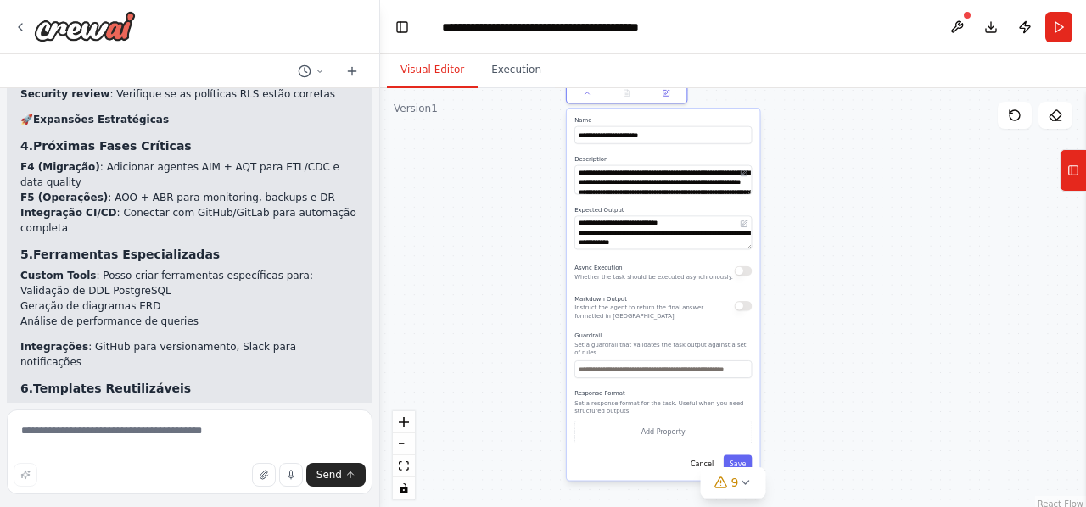
drag, startPoint x: 748, startPoint y: 406, endPoint x: 718, endPoint y: 184, distance: 224.4
click at [718, 184] on textarea "**********" at bounding box center [662, 179] width 177 height 29
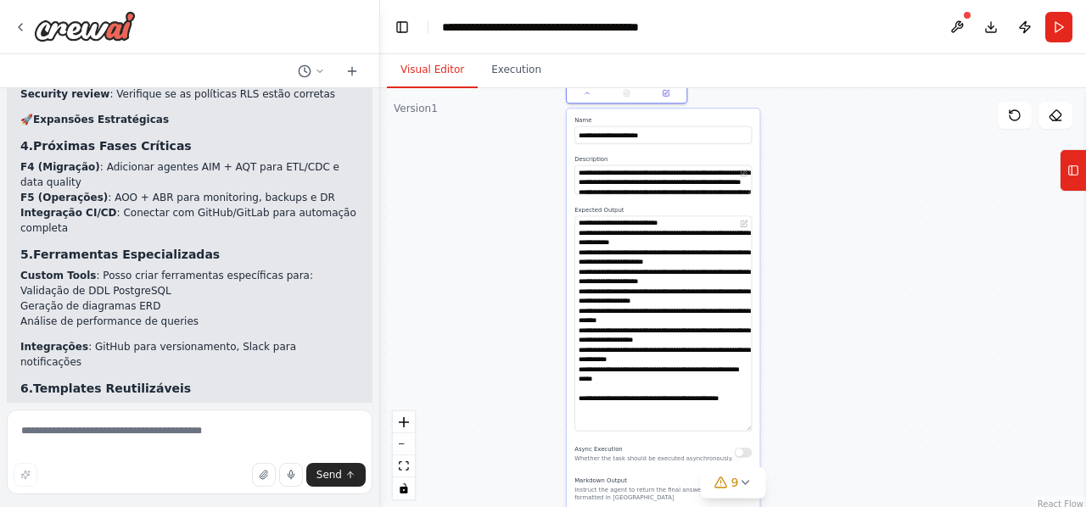
drag, startPoint x: 747, startPoint y: 244, endPoint x: 742, endPoint y: 427, distance: 182.5
click at [742, 427] on textarea "**********" at bounding box center [662, 324] width 177 height 216
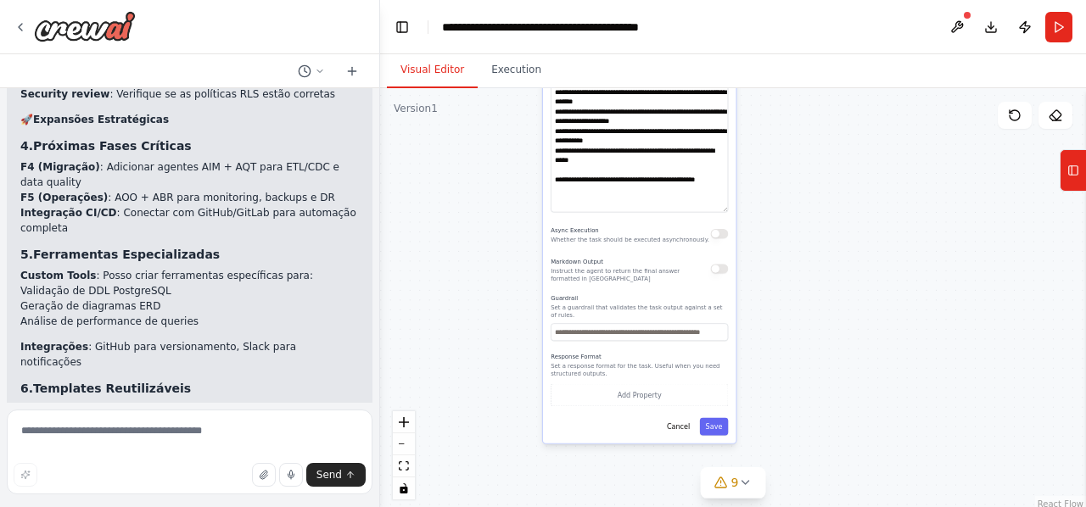
drag, startPoint x: 833, startPoint y: 412, endPoint x: 806, endPoint y: 162, distance: 251.8
click at [806, 162] on div ".deletable-edge-delete-btn { width: 20px; height: 20px; border: 0px solid #ffff…" at bounding box center [733, 300] width 706 height 424
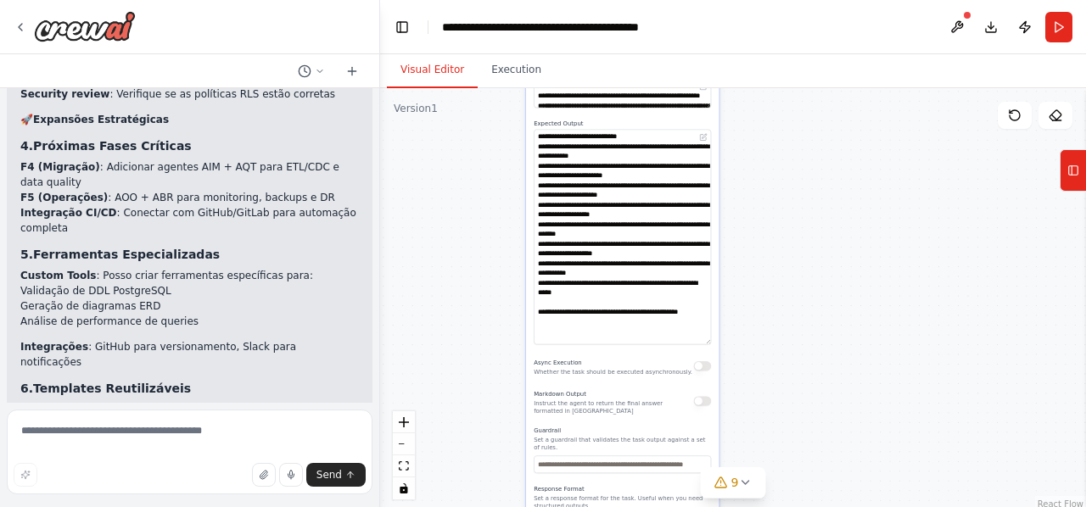
drag, startPoint x: 796, startPoint y: 283, endPoint x: 787, endPoint y: 397, distance: 114.0
click at [787, 397] on div ".deletable-edge-delete-btn { width: 20px; height: 20px; border: 0px solid #ffff…" at bounding box center [733, 300] width 706 height 424
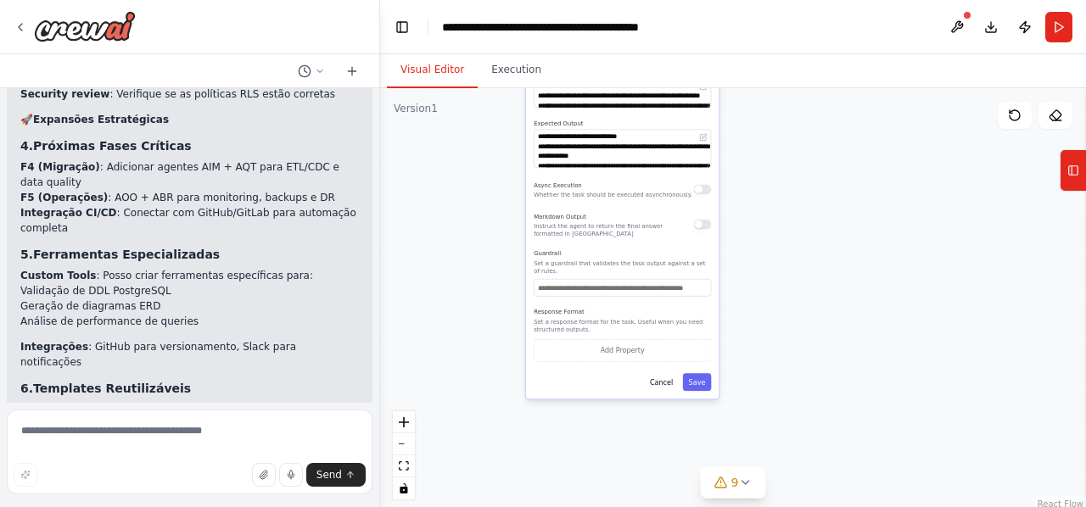
drag, startPoint x: 709, startPoint y: 342, endPoint x: 708, endPoint y: 165, distance: 177.3
click at [708, 165] on textarea "**********" at bounding box center [622, 149] width 177 height 38
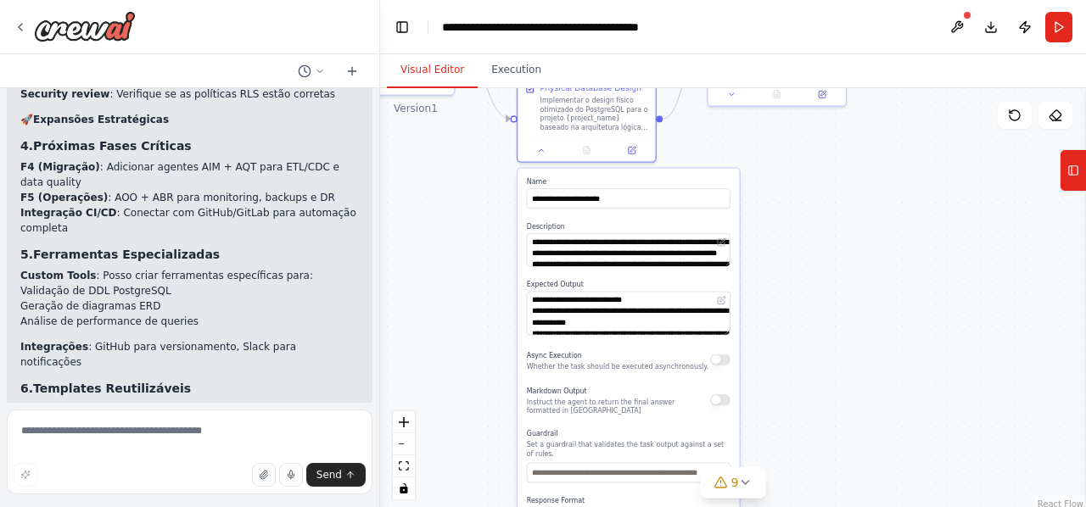
drag, startPoint x: 822, startPoint y: 182, endPoint x: 871, endPoint y: 400, distance: 224.2
click at [871, 400] on div ".deletable-edge-delete-btn { width: 20px; height: 20px; border: 0px solid #ffff…" at bounding box center [733, 300] width 706 height 424
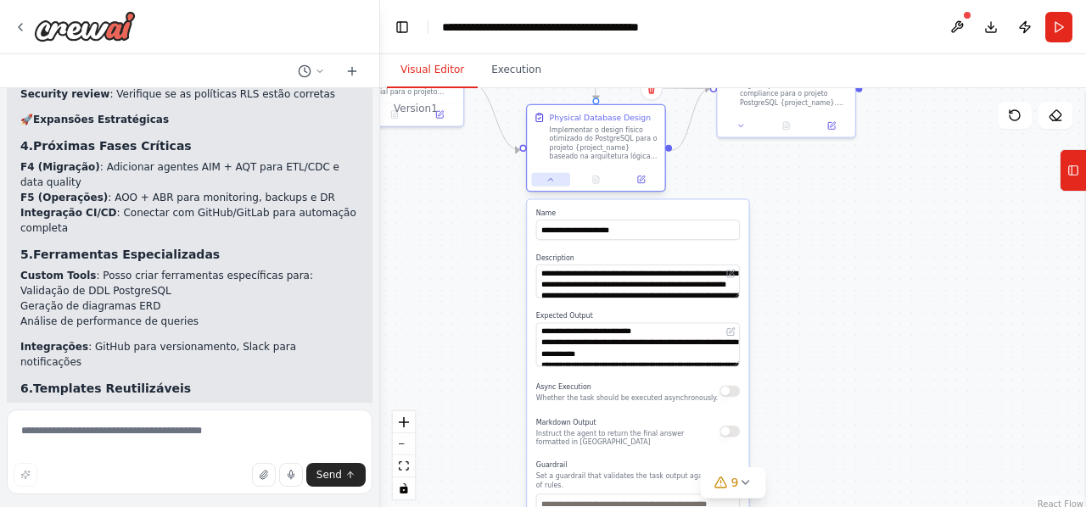
click at [549, 182] on icon at bounding box center [550, 179] width 9 height 9
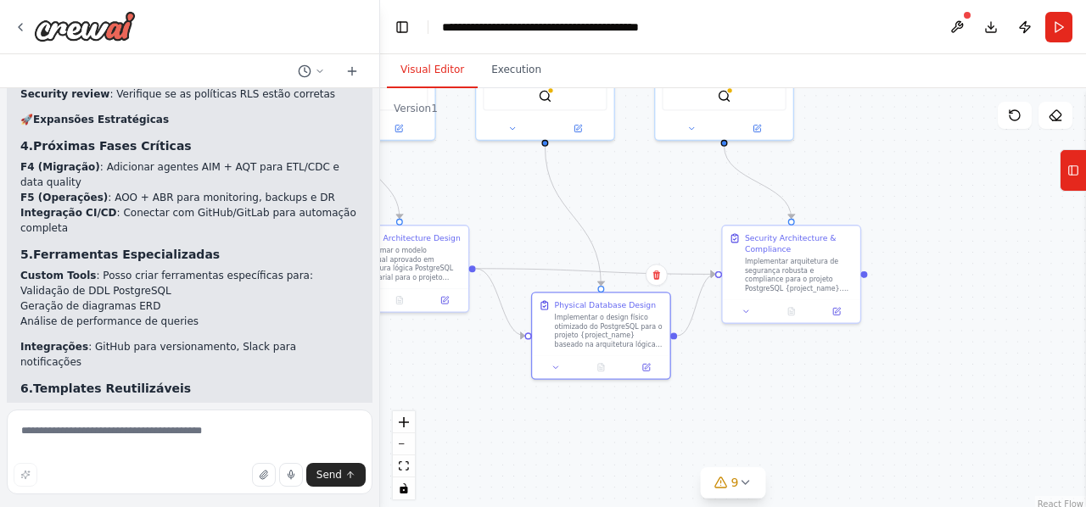
drag, startPoint x: 837, startPoint y: 210, endPoint x: 842, endPoint y: 395, distance: 185.9
click at [842, 395] on div ".deletable-edge-delete-btn { width: 20px; height: 20px; border: 0px solid #ffff…" at bounding box center [733, 300] width 706 height 424
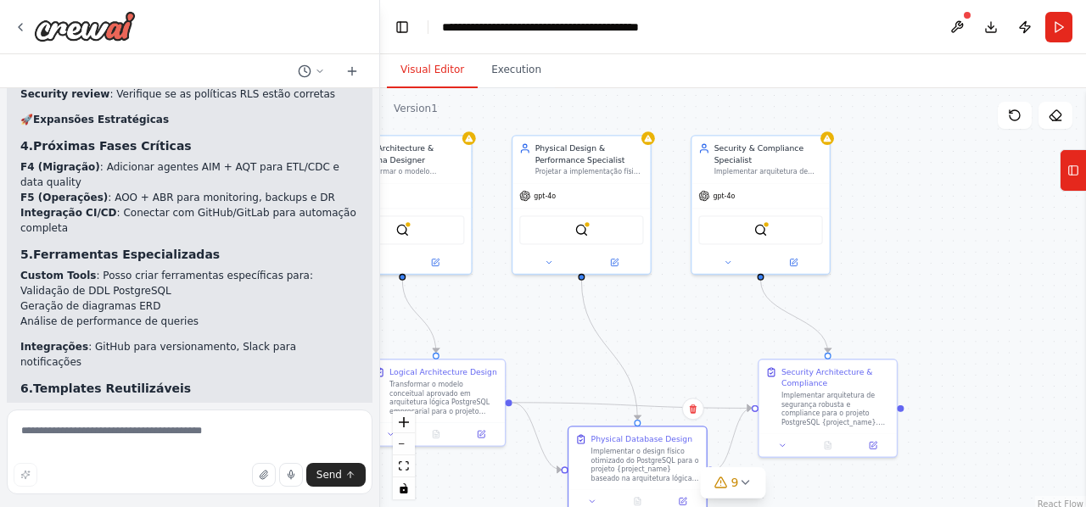
drag, startPoint x: 925, startPoint y: 264, endPoint x: 961, endPoint y: 402, distance: 143.0
click at [961, 402] on div ".deletable-edge-delete-btn { width: 20px; height: 20px; border: 0px solid #ffff…" at bounding box center [733, 300] width 706 height 424
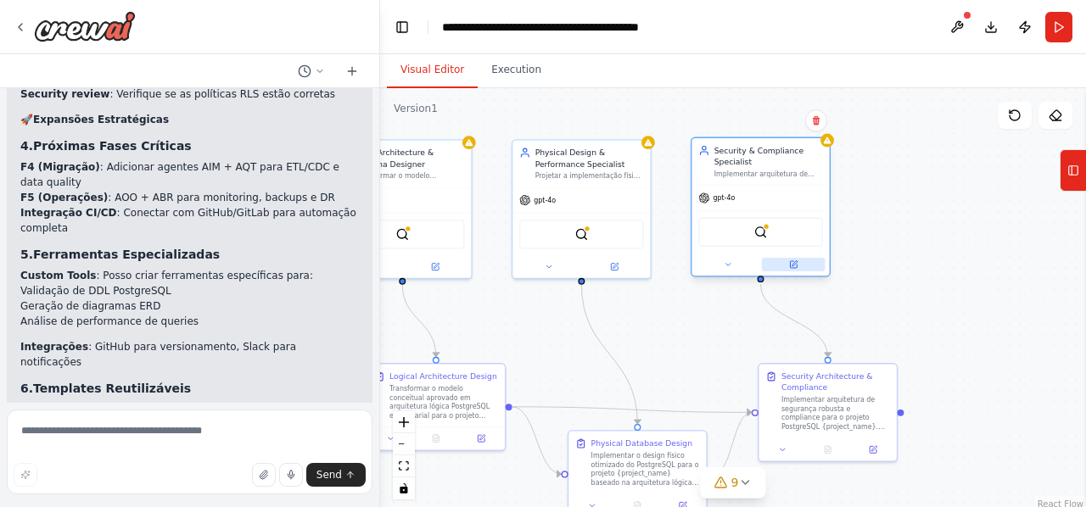
click at [789, 263] on icon at bounding box center [793, 264] width 9 height 9
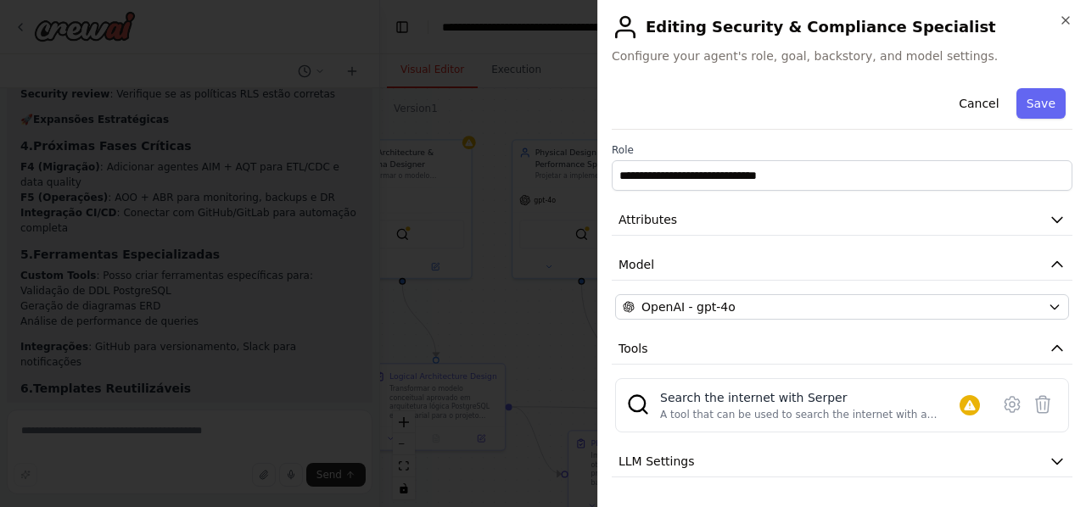
scroll to position [84, 0]
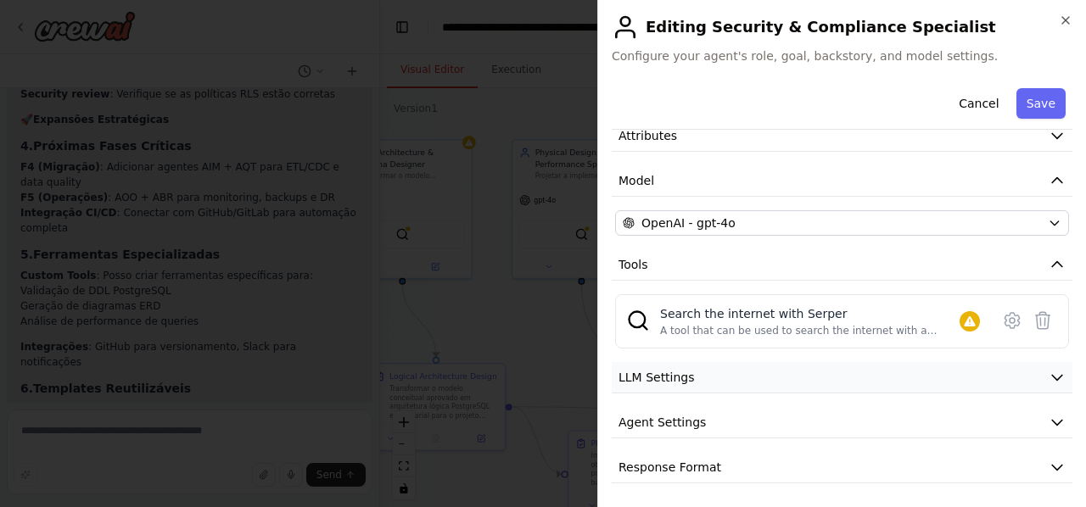
click at [1052, 377] on icon "button" at bounding box center [1057, 378] width 10 height 5
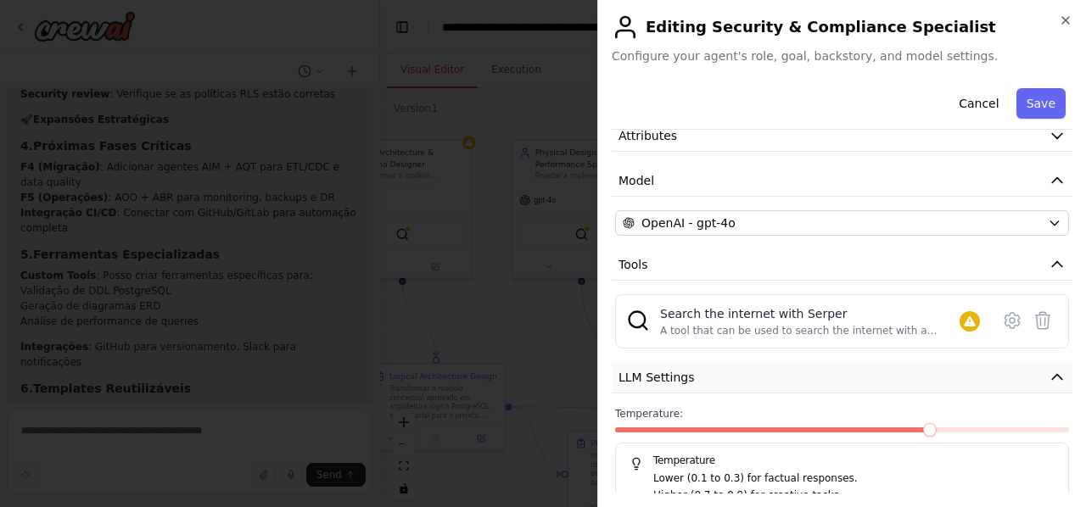
scroll to position [205, 0]
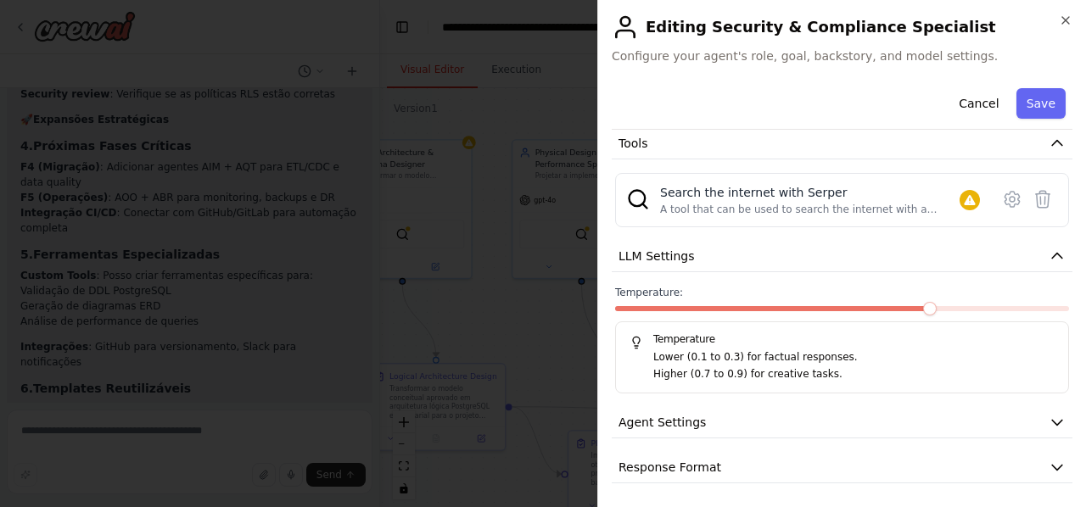
click at [923, 306] on span at bounding box center [930, 309] width 14 height 14
click at [923, 305] on span at bounding box center [930, 309] width 14 height 14
click at [1049, 254] on icon "button" at bounding box center [1057, 256] width 17 height 17
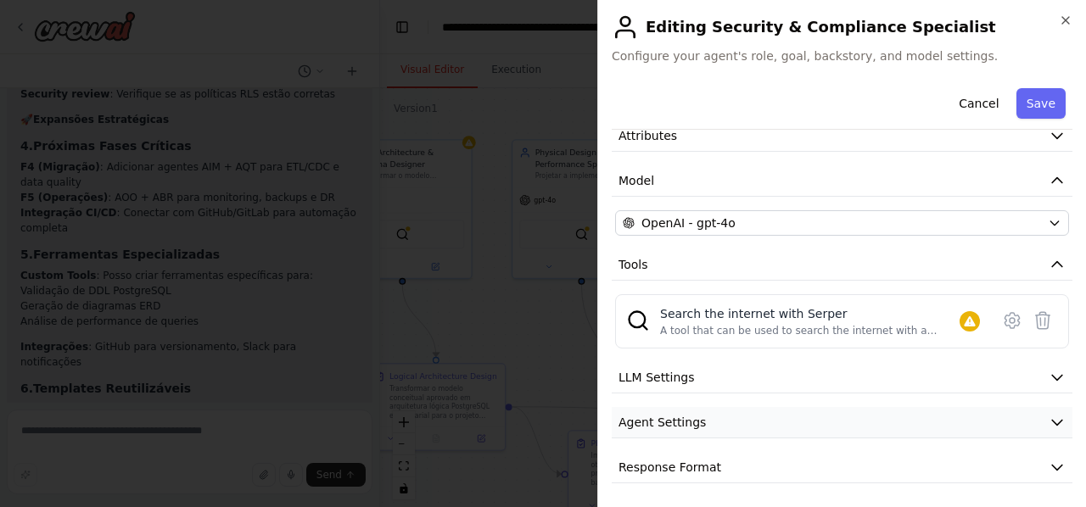
click at [1049, 417] on icon "button" at bounding box center [1057, 422] width 17 height 17
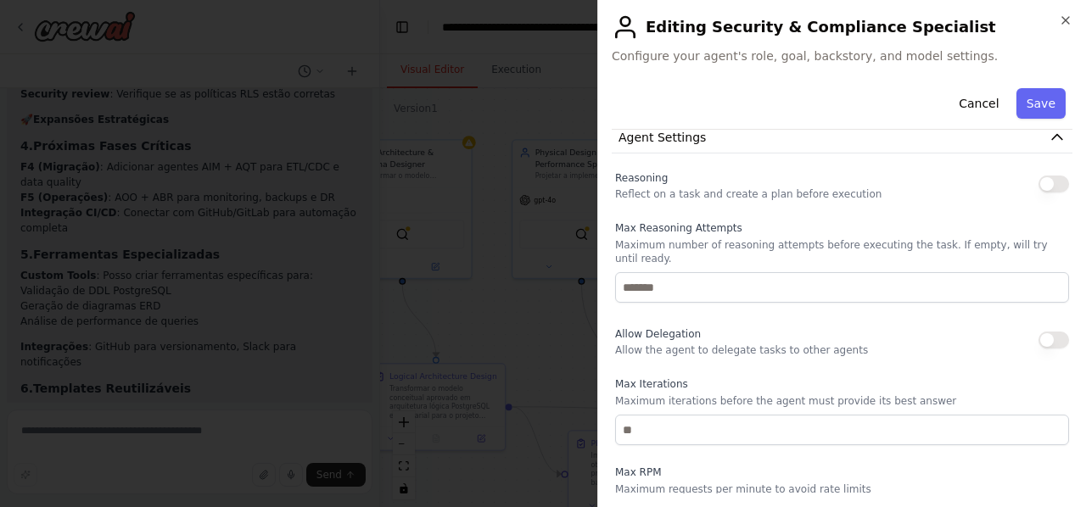
scroll to position [284, 0]
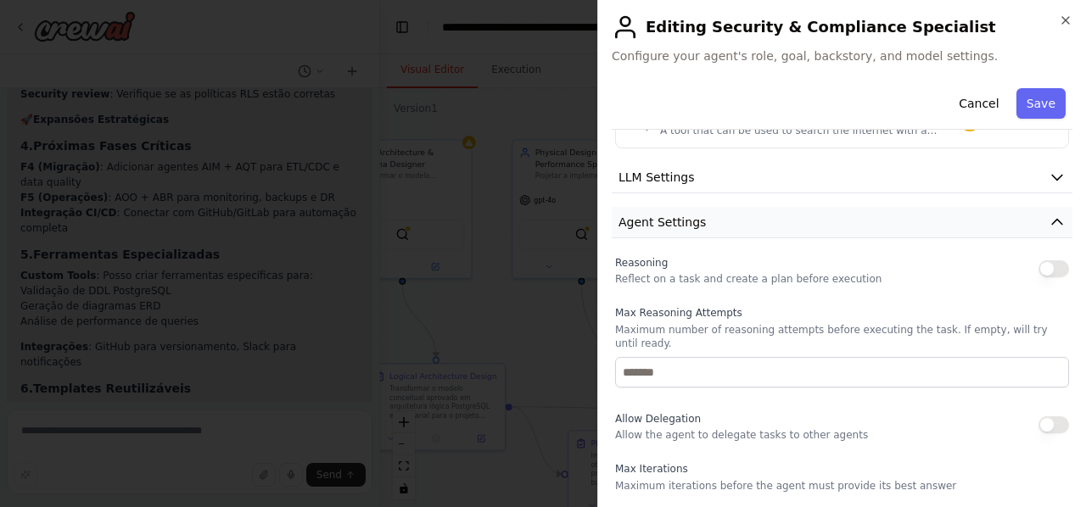
click at [1049, 216] on icon "button" at bounding box center [1057, 222] width 17 height 17
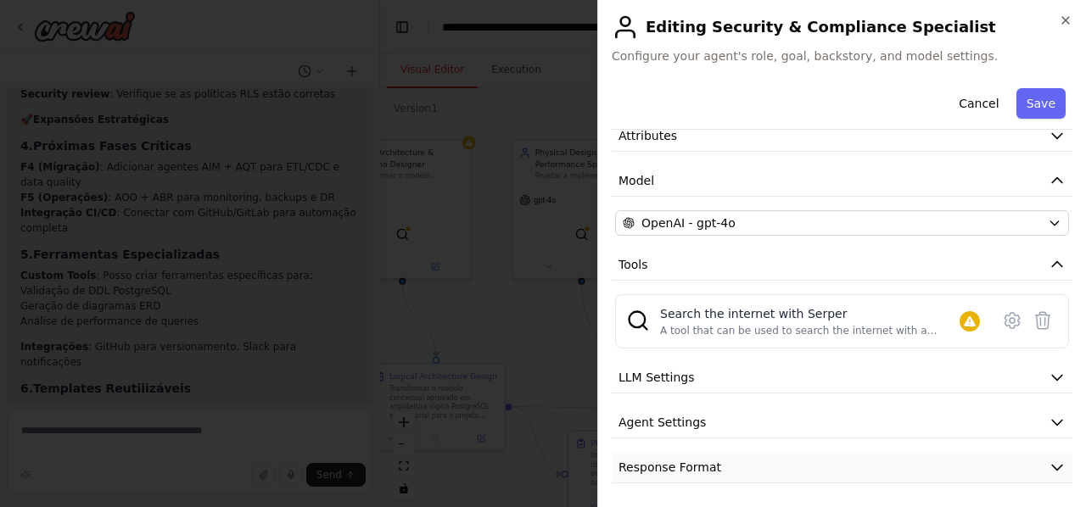
click at [1049, 462] on icon "button" at bounding box center [1057, 467] width 17 height 17
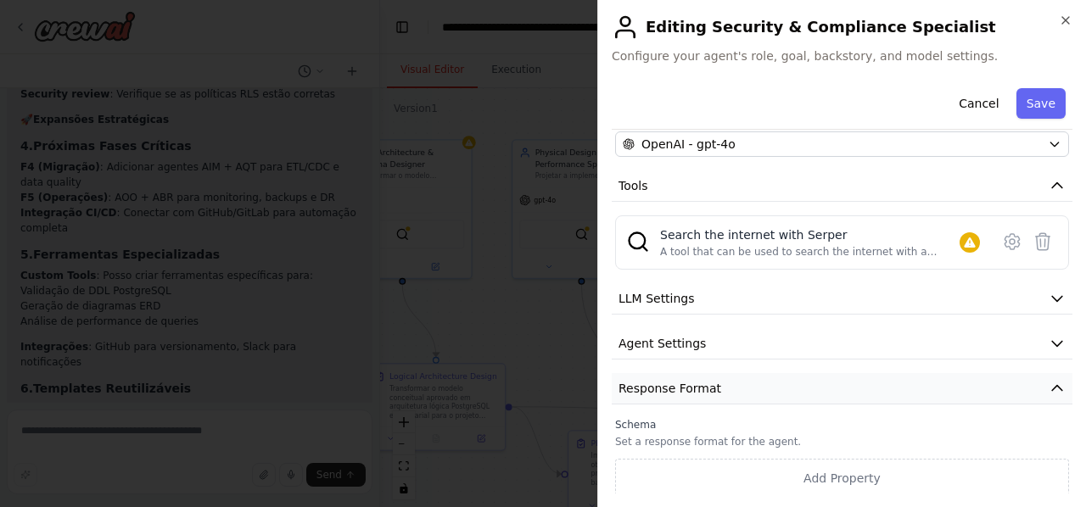
click at [1049, 383] on icon "button" at bounding box center [1057, 388] width 17 height 17
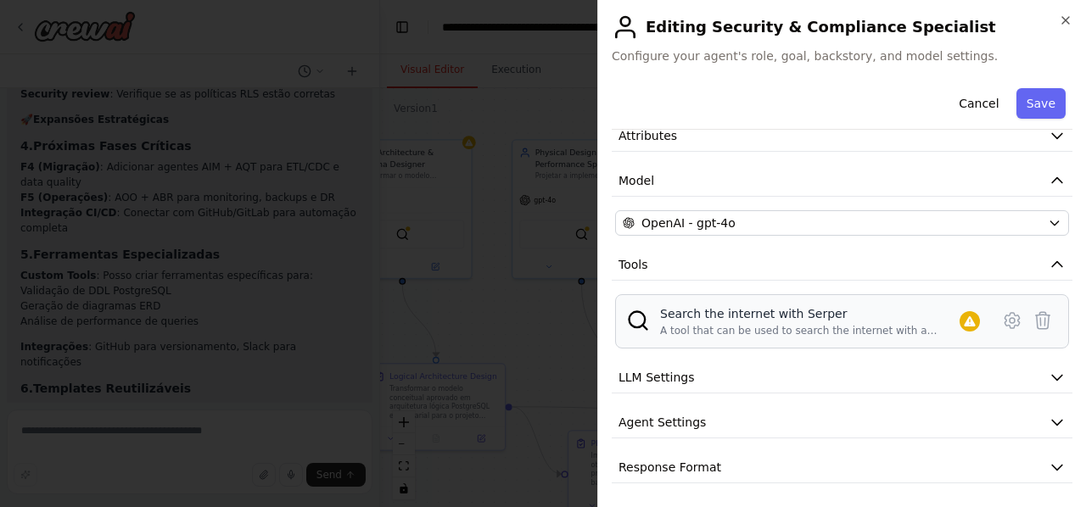
scroll to position [0, 0]
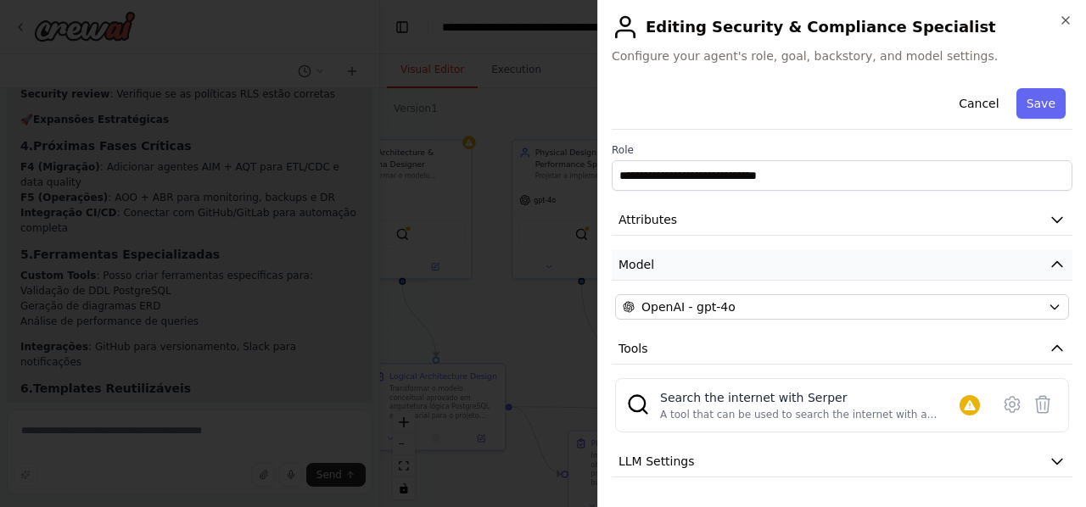
click at [1052, 262] on icon "button" at bounding box center [1057, 264] width 10 height 5
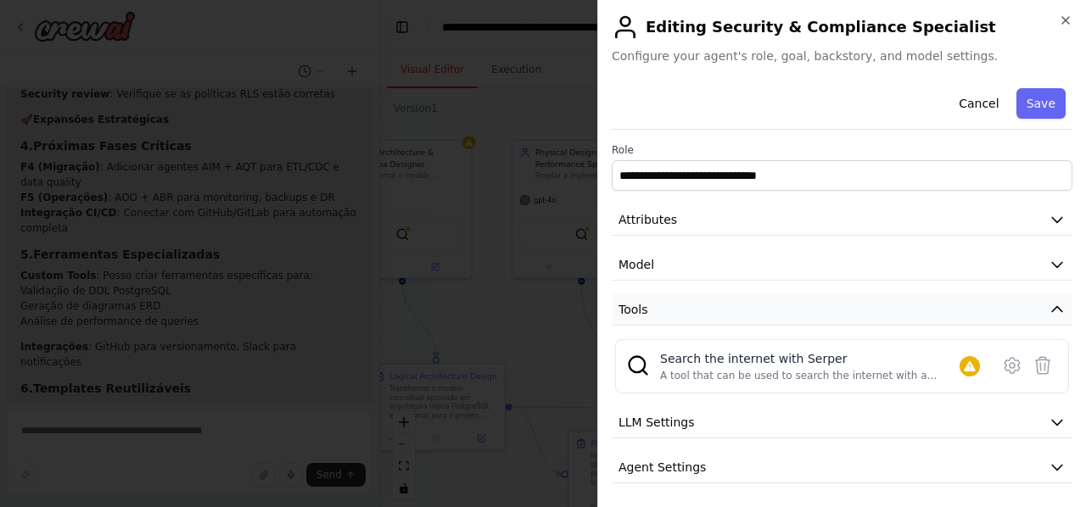
click at [1052, 307] on icon "button" at bounding box center [1057, 309] width 10 height 5
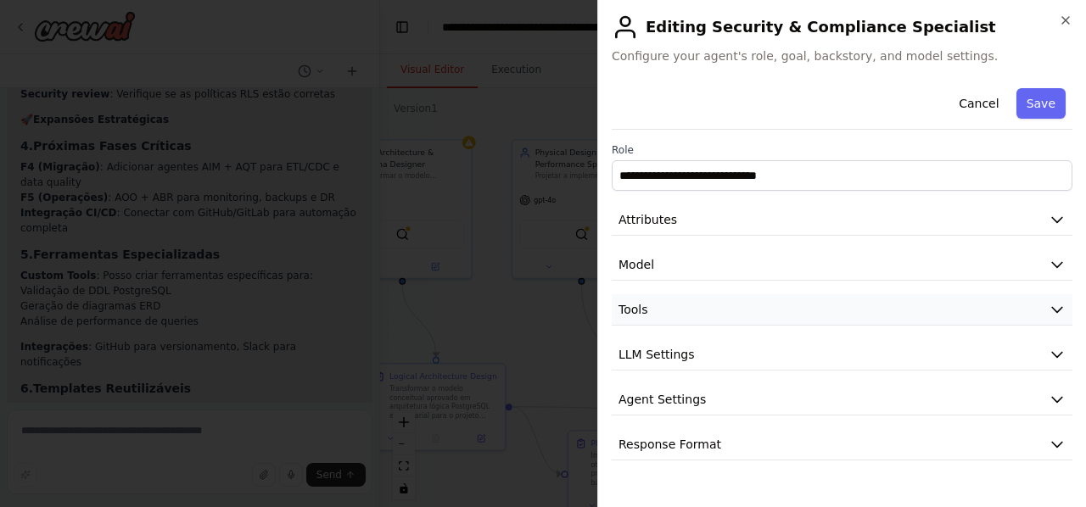
click at [1043, 306] on button "Tools" at bounding box center [842, 309] width 461 height 31
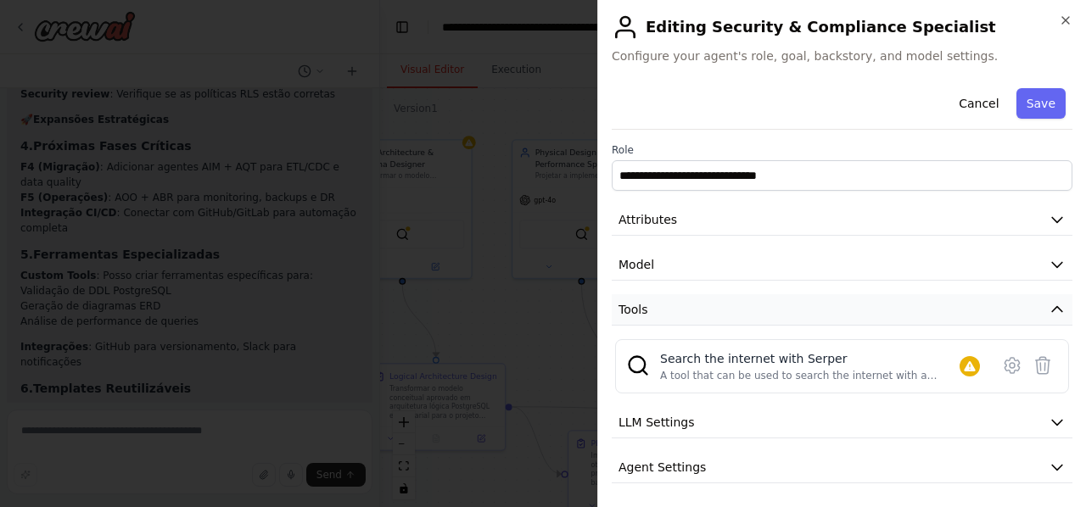
click at [1052, 307] on icon "button" at bounding box center [1057, 309] width 10 height 5
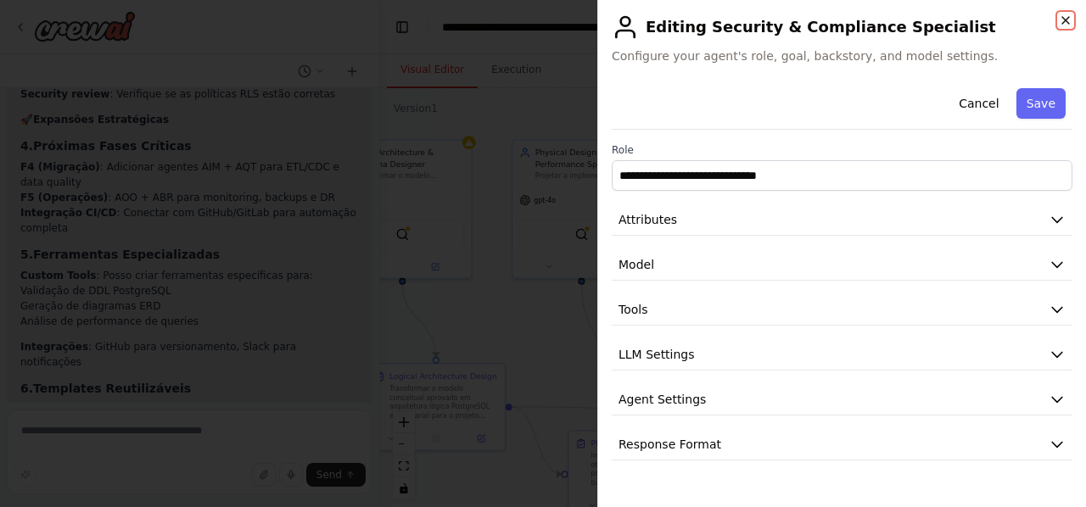
click at [1062, 18] on icon "button" at bounding box center [1066, 21] width 14 height 14
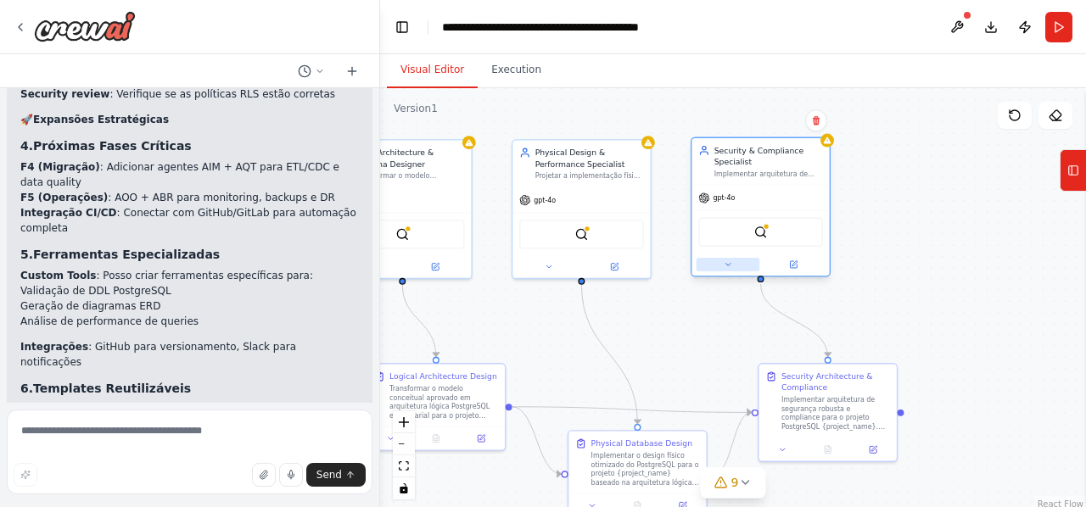
click at [731, 266] on icon at bounding box center [728, 264] width 9 height 9
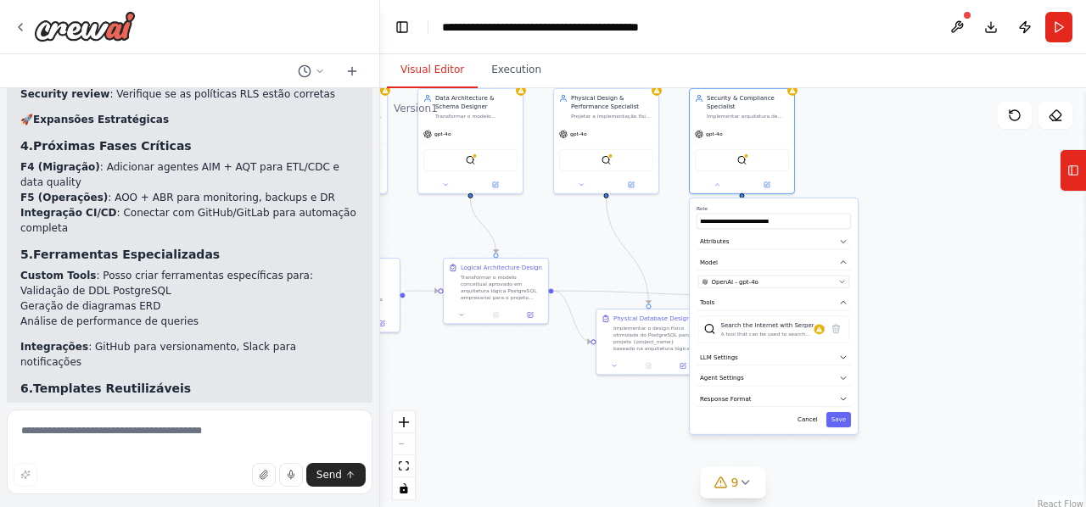
drag, startPoint x: 1015, startPoint y: 408, endPoint x: 978, endPoint y: 304, distance: 110.6
click at [978, 304] on div ".deletable-edge-delete-btn { width: 20px; height: 20px; border: 0px solid #ffff…" at bounding box center [733, 300] width 706 height 424
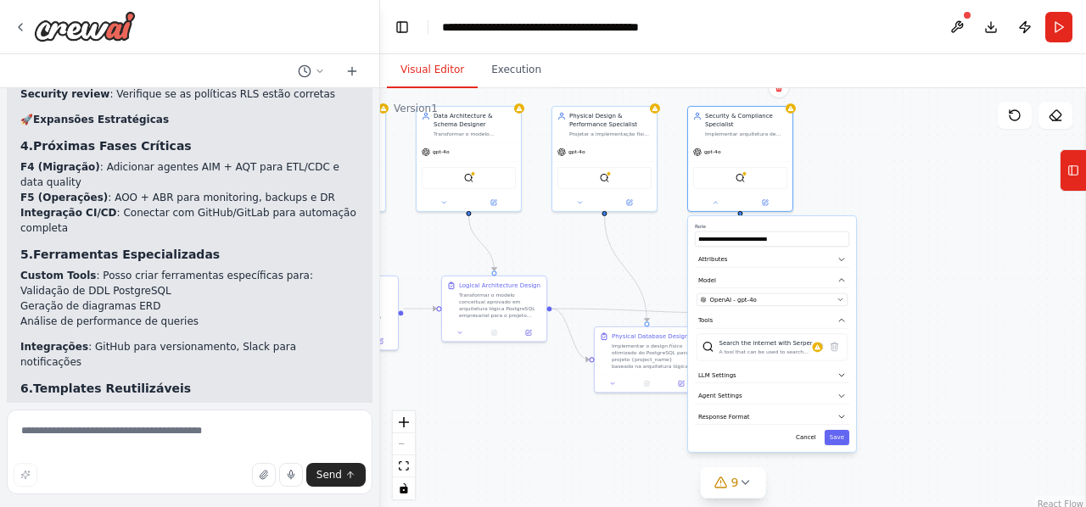
drag, startPoint x: 978, startPoint y: 304, endPoint x: 977, endPoint y: 322, distance: 17.9
click at [977, 322] on div ".deletable-edge-delete-btn { width: 20px; height: 20px; border: 0px solid #ffff…" at bounding box center [733, 300] width 706 height 424
click at [716, 204] on button at bounding box center [715, 201] width 48 height 10
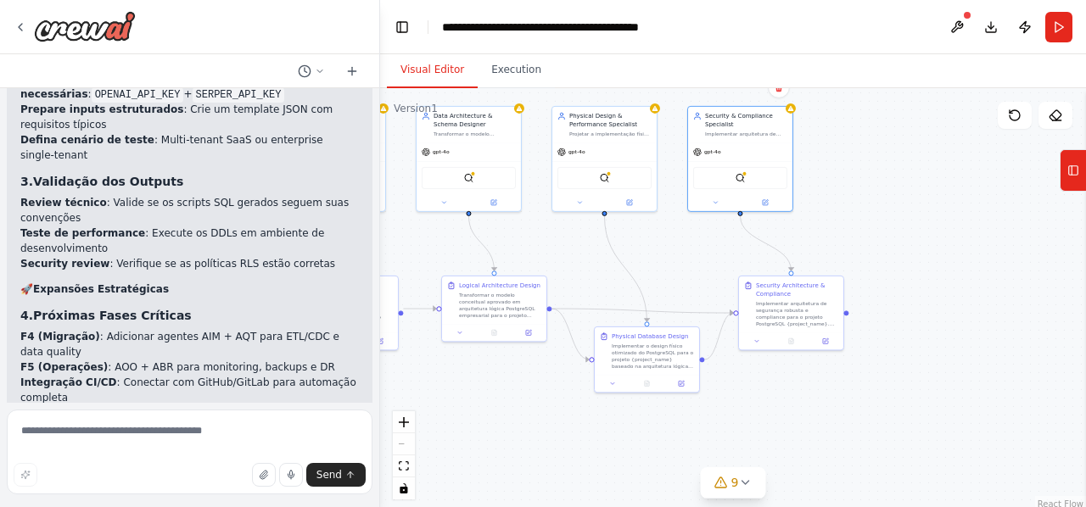
scroll to position [8300, 0]
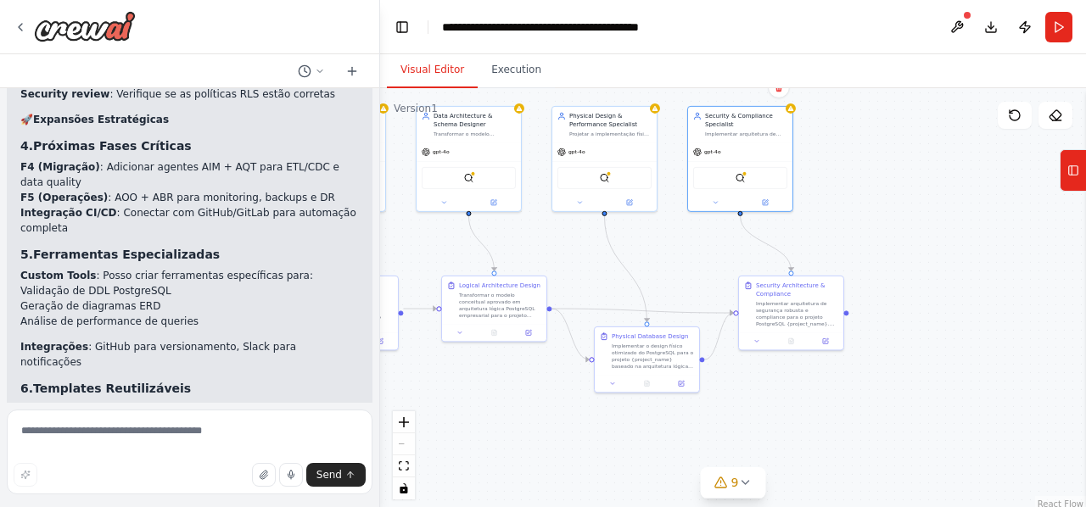
drag, startPoint x: 39, startPoint y: 297, endPoint x: 296, endPoint y: 294, distance: 257.1
copy li "Expandir para F4-F6 (migração, operações, governança)"
drag, startPoint x: 37, startPoint y: 294, endPoint x: 236, endPoint y: 309, distance: 199.1
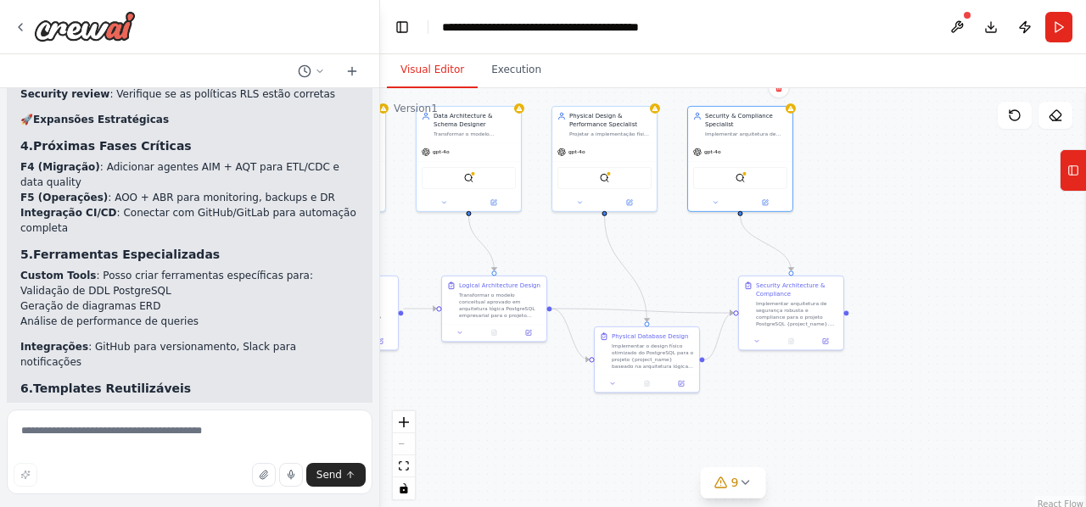
copy ul "Expandir para F4-F6 (migração, operações, governança) 🔧 Criar custom tools Post…"
click at [74, 439] on textarea at bounding box center [190, 452] width 366 height 85
paste textarea "**********"
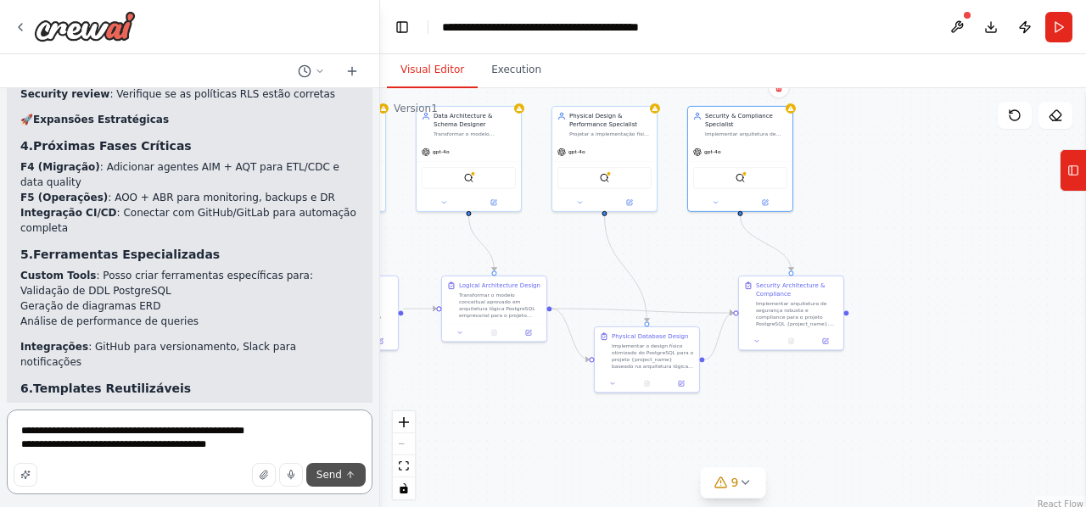
type textarea "**********"
click at [344, 470] on button "Send" at bounding box center [335, 475] width 59 height 24
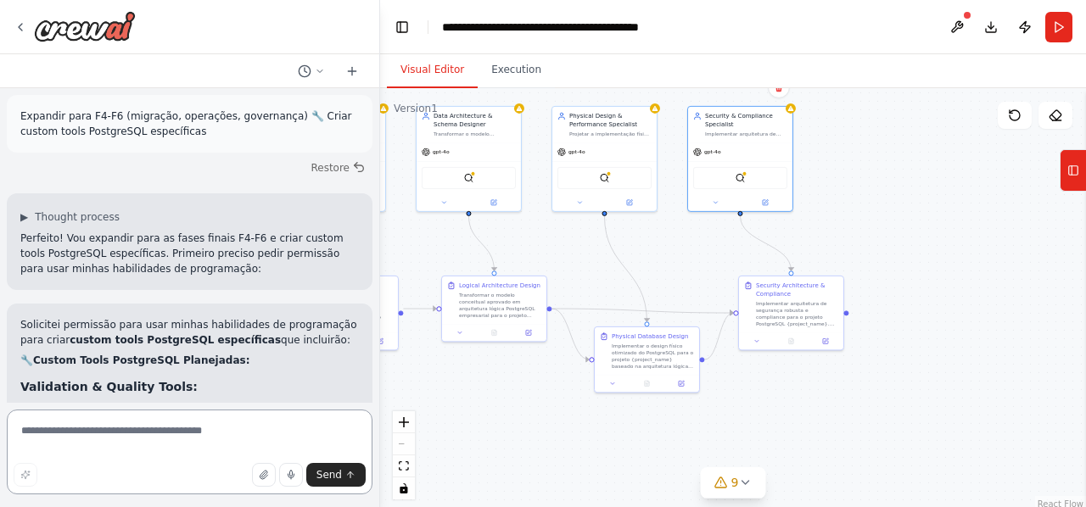
scroll to position [9063, 0]
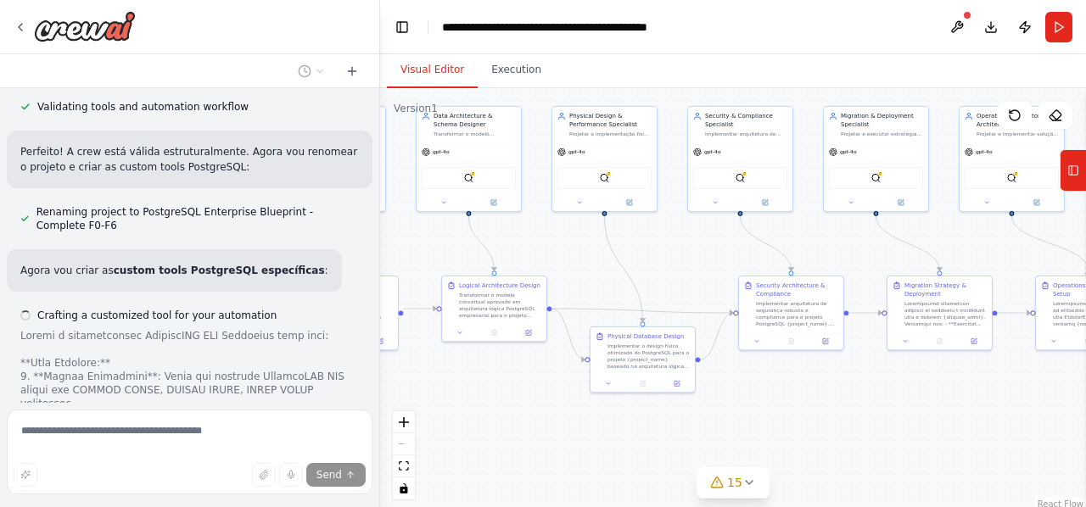
scroll to position [10390, 0]
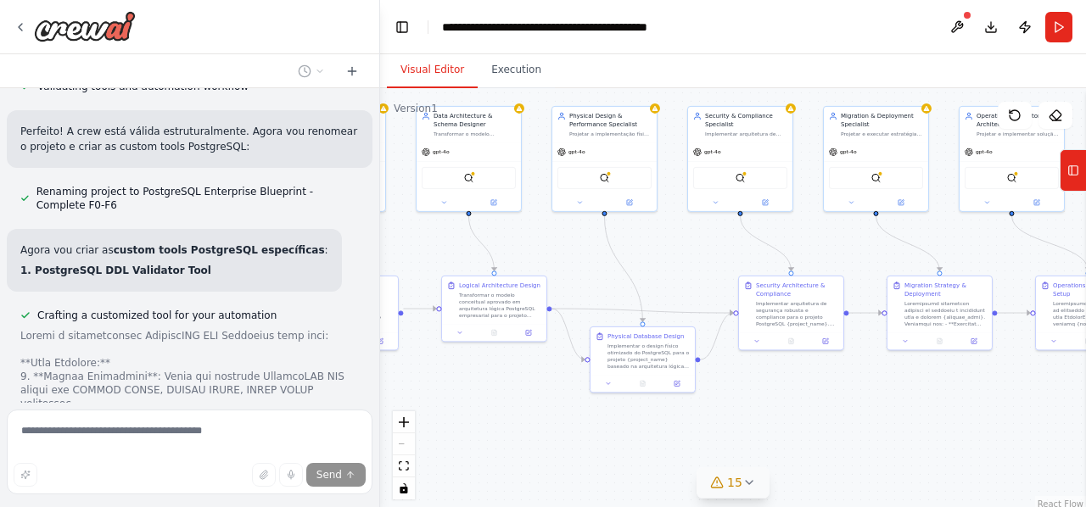
click at [746, 482] on icon at bounding box center [749, 482] width 7 height 3
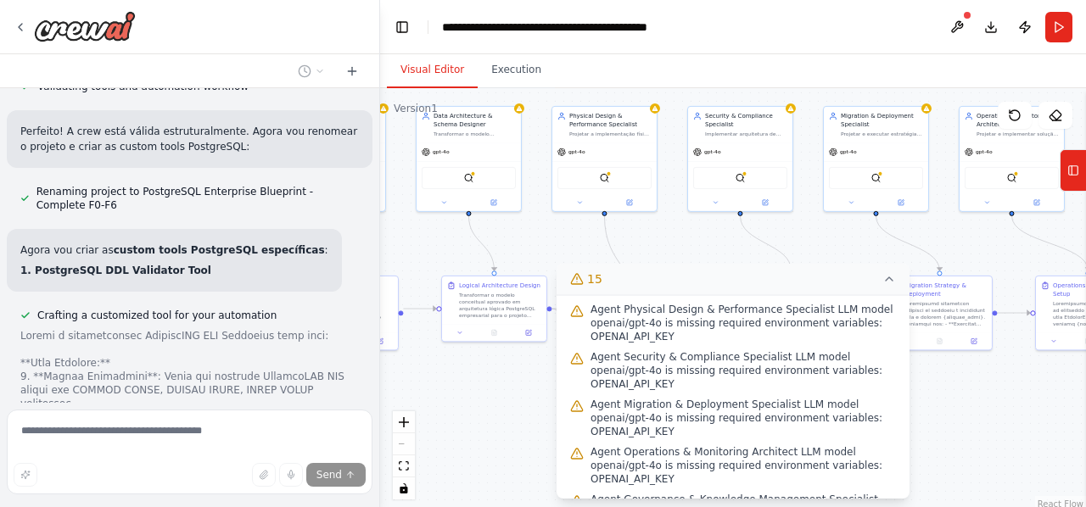
scroll to position [453, 0]
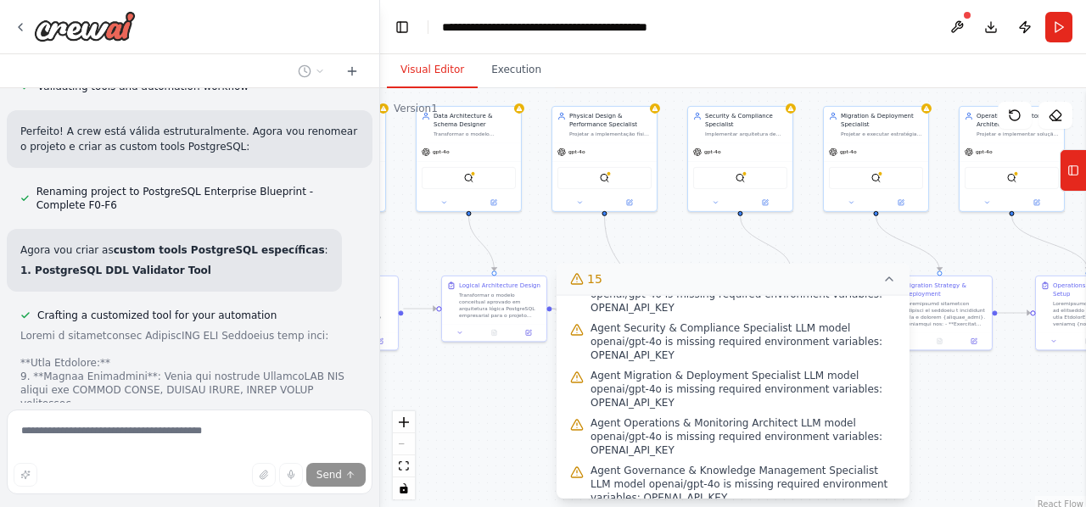
click at [1000, 388] on div ".deletable-edge-delete-btn { width: 20px; height: 20px; border: 0px solid #ffff…" at bounding box center [733, 300] width 706 height 424
click at [888, 281] on icon at bounding box center [889, 279] width 14 height 14
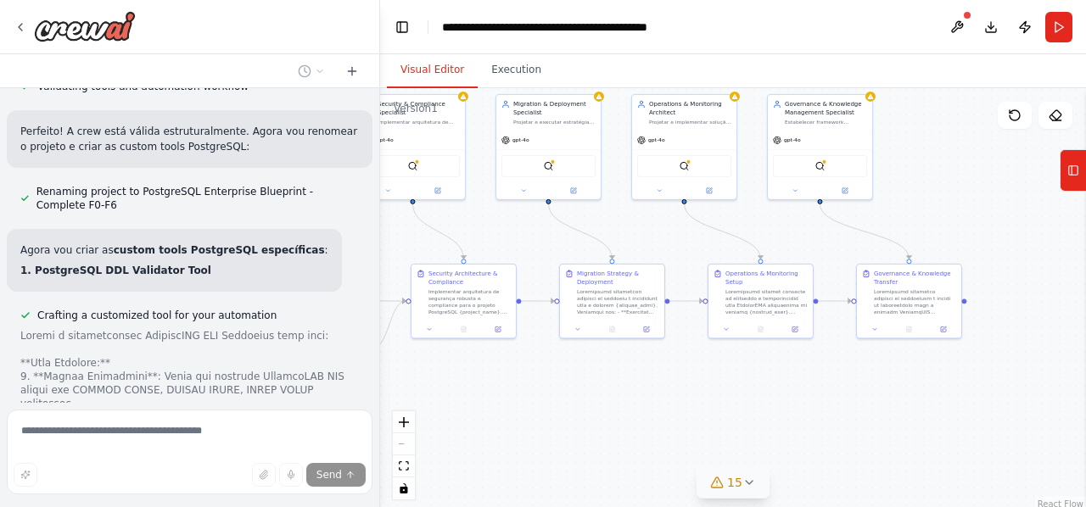
drag, startPoint x: 964, startPoint y: 395, endPoint x: 636, endPoint y: 383, distance: 327.7
click at [636, 383] on div ".deletable-edge-delete-btn { width: 20px; height: 20px; border: 0px solid #ffff…" at bounding box center [733, 300] width 706 height 424
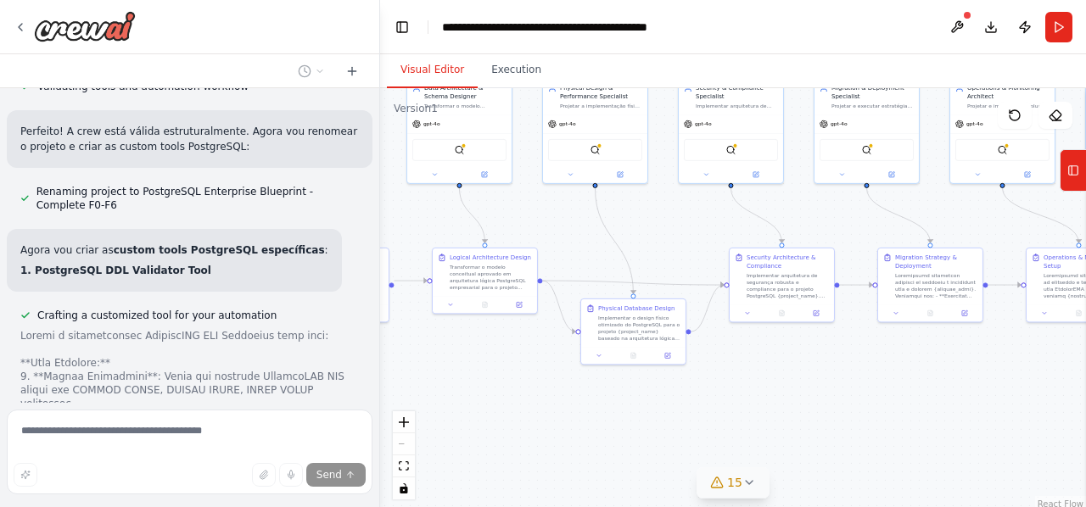
drag, startPoint x: 517, startPoint y: 379, endPoint x: 835, endPoint y: 364, distance: 318.5
click at [835, 364] on div ".deletable-edge-delete-btn { width: 20px; height: 20px; border: 0px solid #ffff…" at bounding box center [733, 300] width 706 height 424
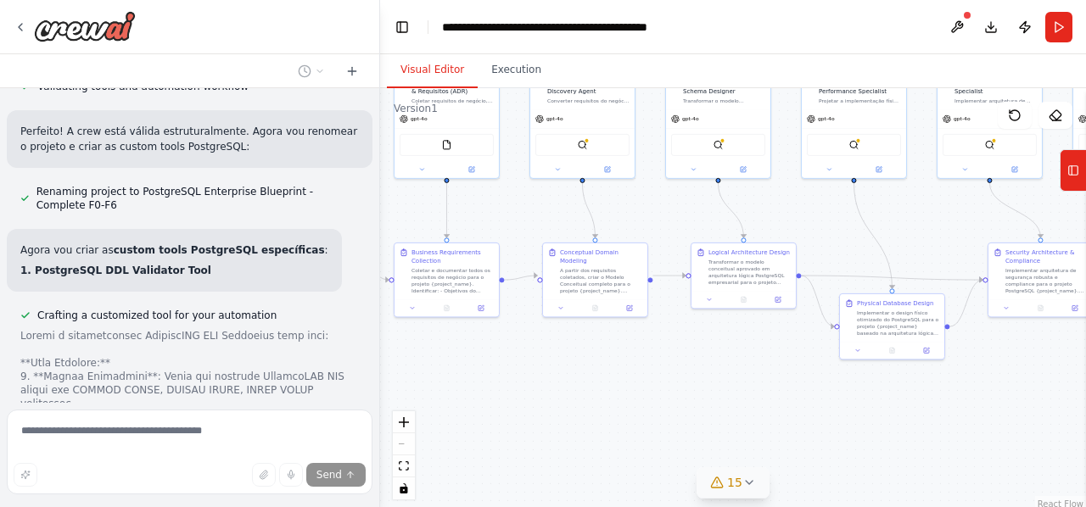
drag, startPoint x: 501, startPoint y: 366, endPoint x: 759, endPoint y: 361, distance: 258.0
click at [759, 361] on div ".deletable-edge-delete-btn { width: 20px; height: 20px; border: 0px solid #ffff…" at bounding box center [733, 300] width 706 height 424
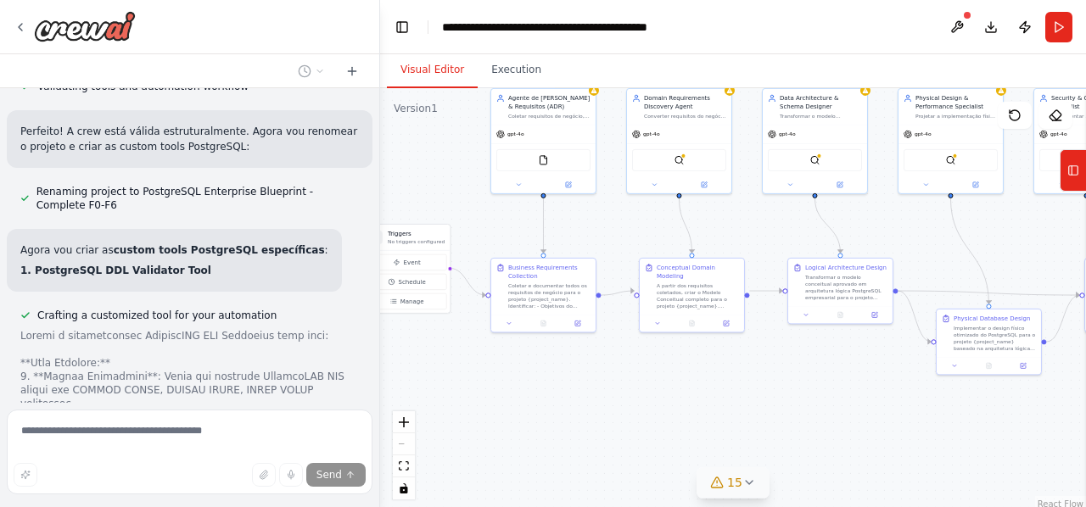
drag, startPoint x: 541, startPoint y: 361, endPoint x: 638, endPoint y: 376, distance: 97.9
click at [638, 376] on div ".deletable-edge-delete-btn { width: 20px; height: 20px; border: 0px solid #ffff…" at bounding box center [733, 300] width 706 height 424
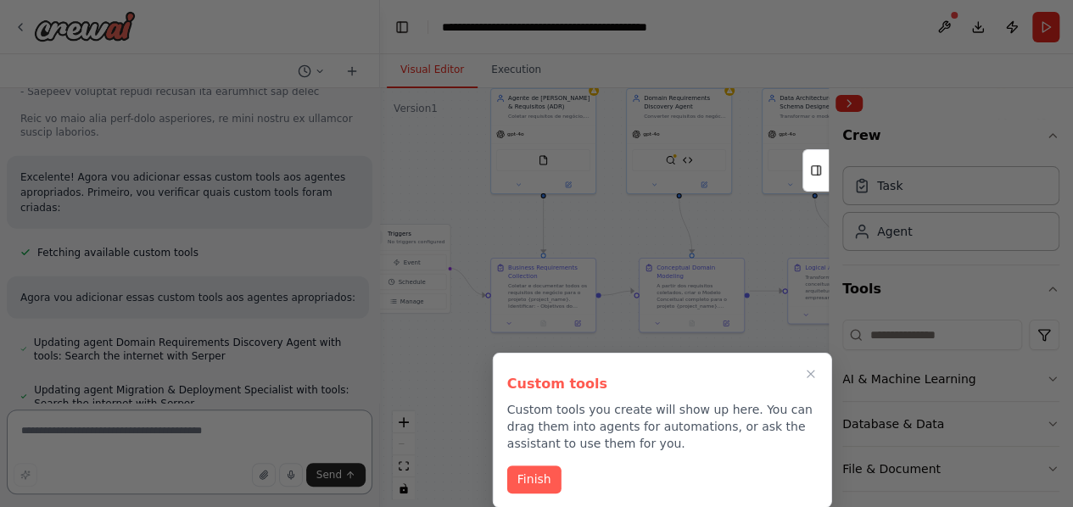
scroll to position [15153, 0]
